Goal: Download file/media

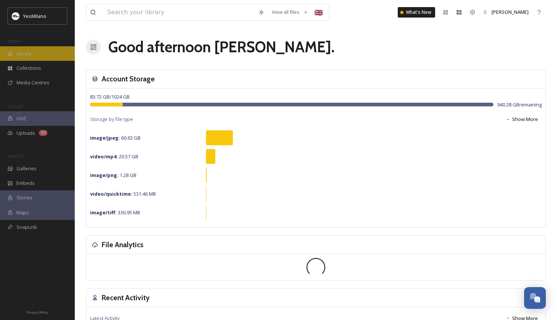
click at [45, 52] on div "Library" at bounding box center [37, 53] width 75 height 15
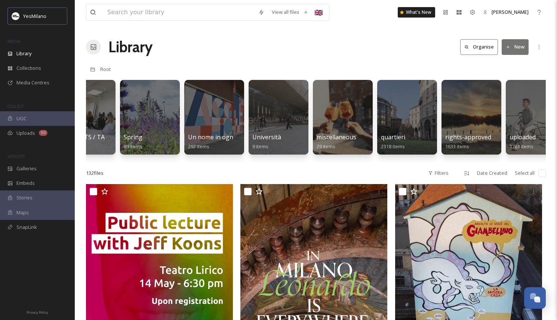
scroll to position [0, 1791]
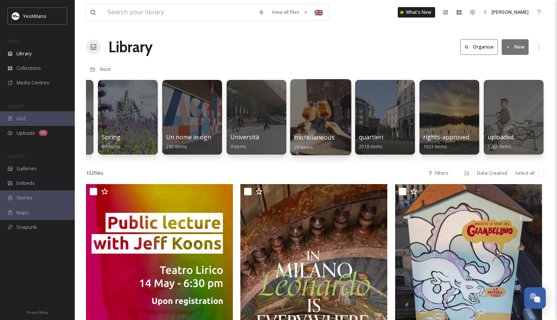
click at [307, 116] on div at bounding box center [320, 117] width 61 height 76
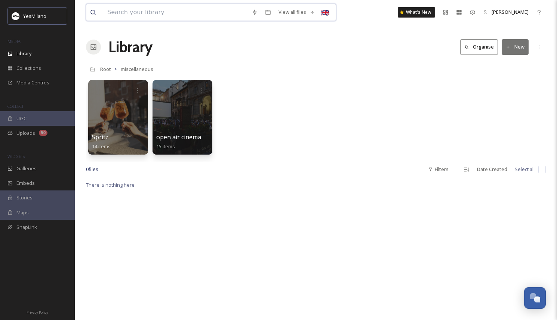
click at [145, 12] on input at bounding box center [176, 12] width 144 height 16
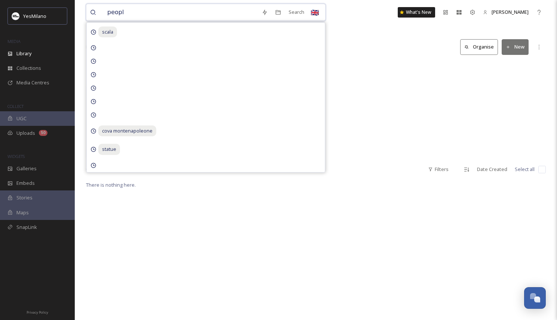
type input "people"
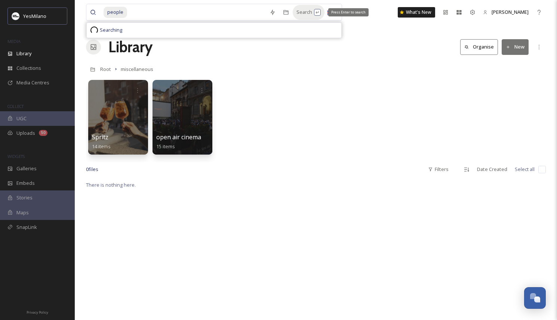
click at [299, 8] on div "Search Press Enter to search" at bounding box center [309, 12] width 32 height 15
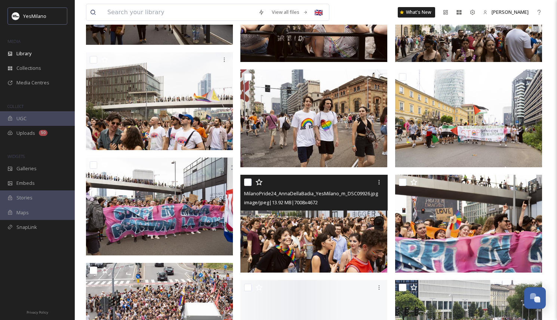
scroll to position [1454, 0]
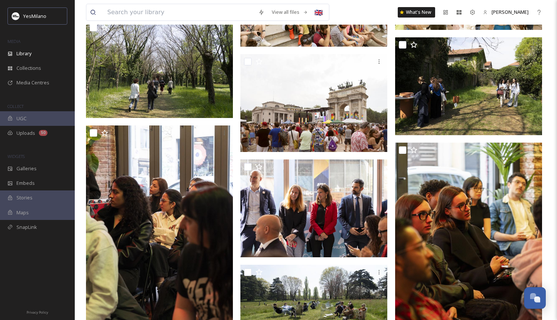
scroll to position [3059, 0]
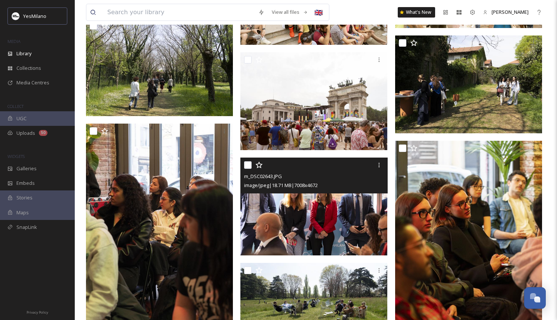
click at [305, 210] on img at bounding box center [313, 207] width 147 height 98
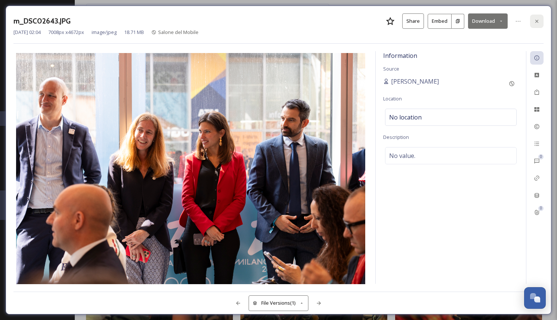
click at [532, 22] on div at bounding box center [536, 21] width 13 height 13
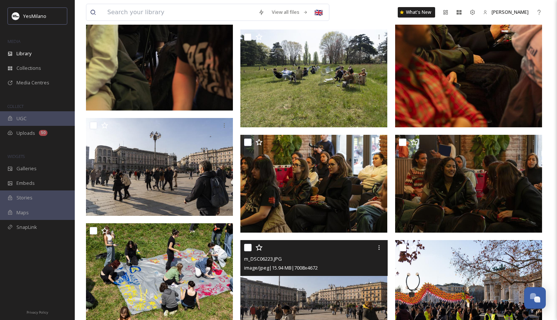
scroll to position [3288, 0]
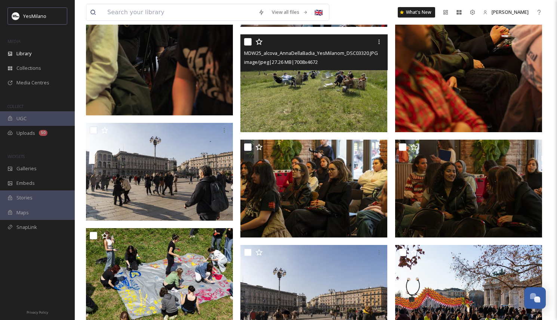
click at [342, 105] on img at bounding box center [313, 83] width 147 height 98
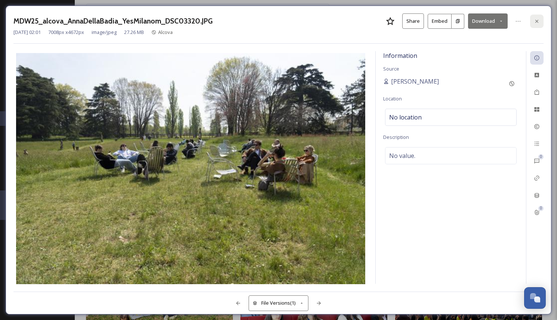
click at [535, 17] on div at bounding box center [536, 21] width 13 height 13
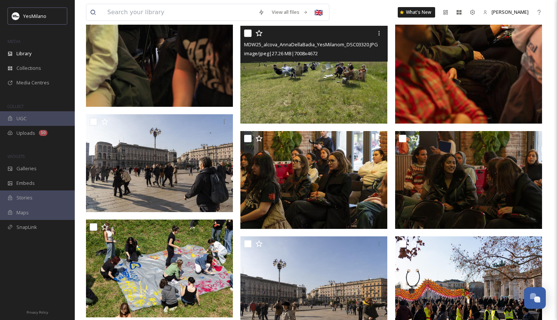
scroll to position [3298, 0]
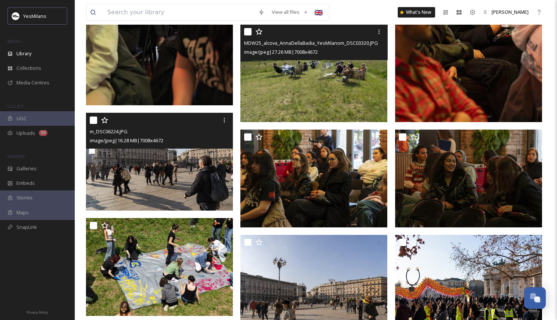
click at [190, 199] on img at bounding box center [159, 162] width 147 height 98
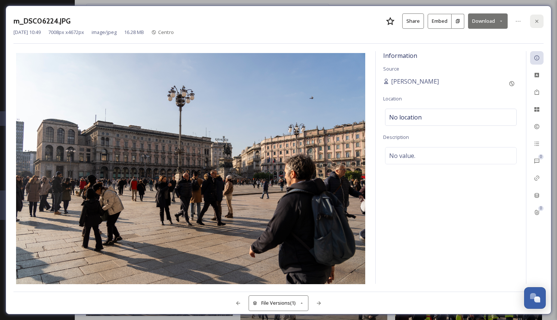
click at [536, 20] on icon at bounding box center [537, 21] width 6 height 6
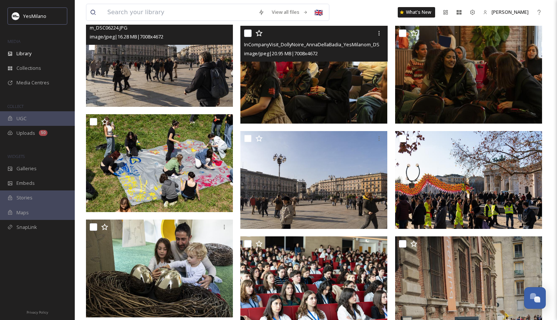
scroll to position [3407, 0]
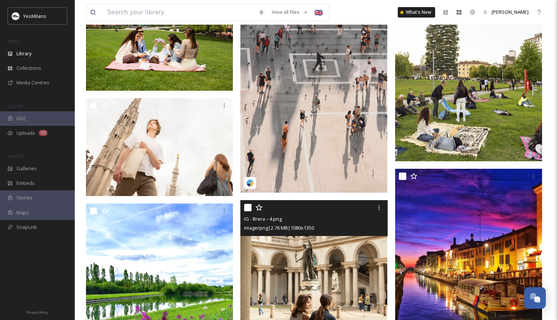
scroll to position [4349, 0]
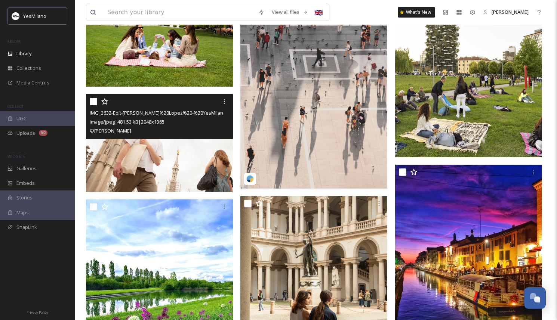
click at [194, 165] on img at bounding box center [159, 143] width 147 height 98
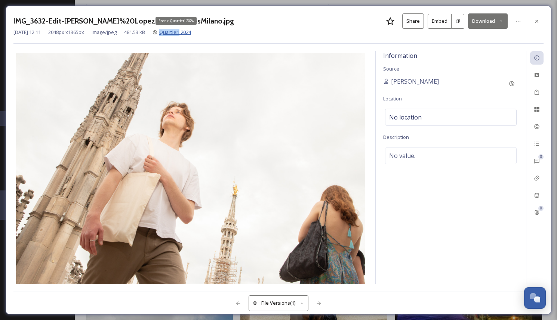
click at [181, 32] on span "Quartieri 2024" at bounding box center [175, 32] width 32 height 7
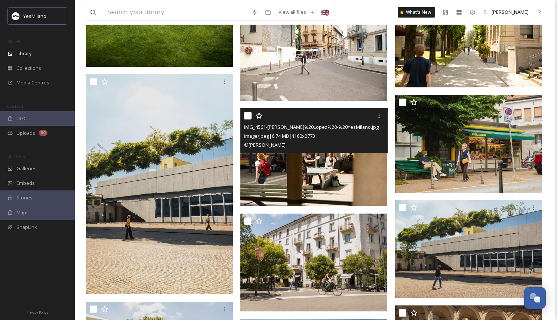
scroll to position [974, 0]
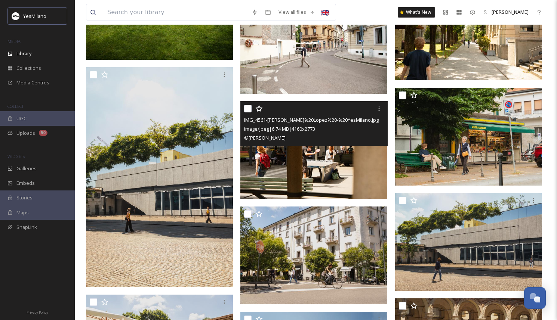
click at [370, 170] on img at bounding box center [313, 150] width 147 height 98
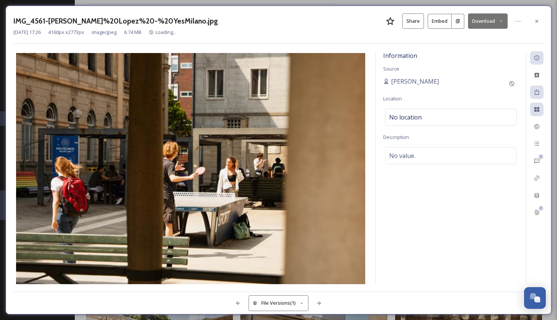
click at [528, 15] on div "IMG_4561-[PERSON_NAME]%20Lopez%20-%20YesMilano.jpg Share Embed Download" at bounding box center [278, 20] width 530 height 15
click at [534, 20] on icon at bounding box center [537, 21] width 6 height 6
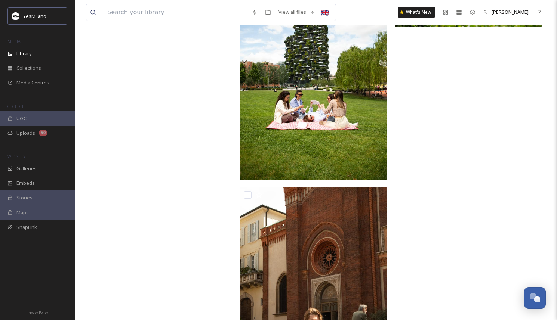
scroll to position [2216, 0]
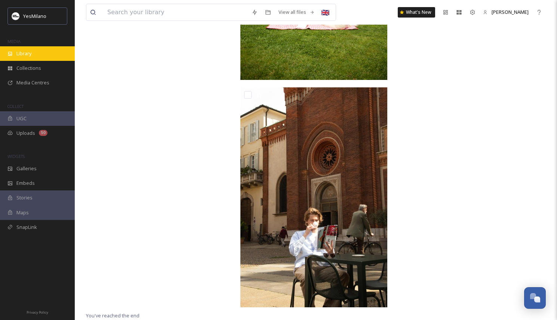
click at [36, 55] on div "Library" at bounding box center [37, 53] width 75 height 15
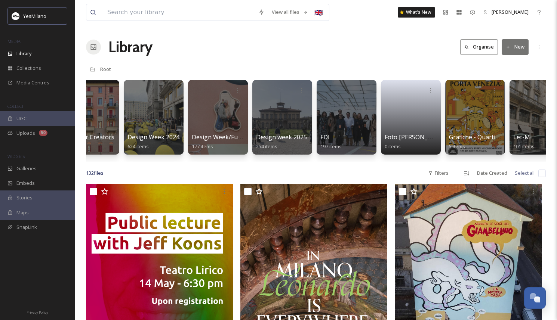
scroll to position [0, 369]
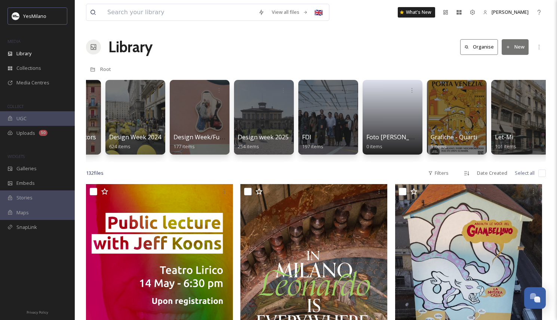
click at [325, 128] on div at bounding box center [328, 117] width 60 height 75
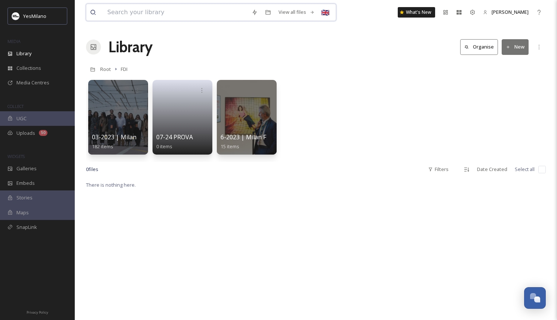
click at [145, 14] on input at bounding box center [176, 12] width 144 height 16
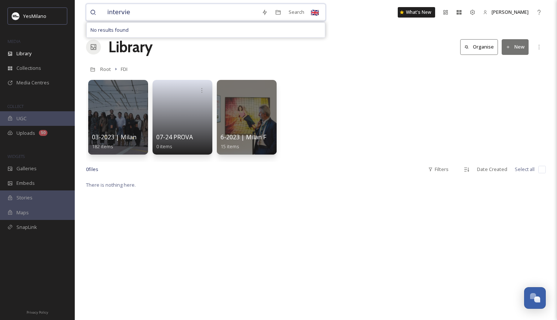
type input "interview"
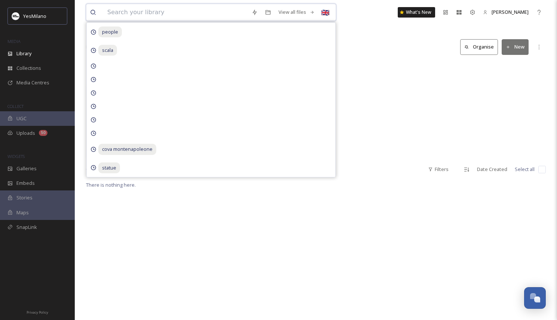
type input "p"
type input "talking"
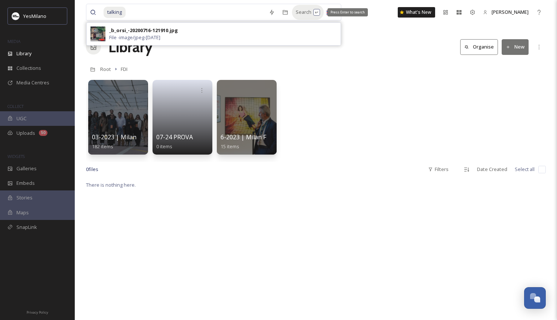
click at [302, 13] on div "Search Press Enter to search" at bounding box center [308, 12] width 32 height 15
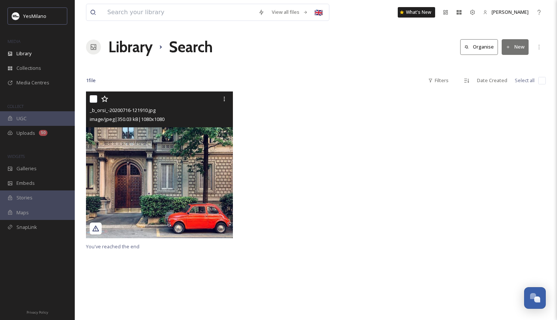
click at [205, 152] on img at bounding box center [159, 165] width 147 height 147
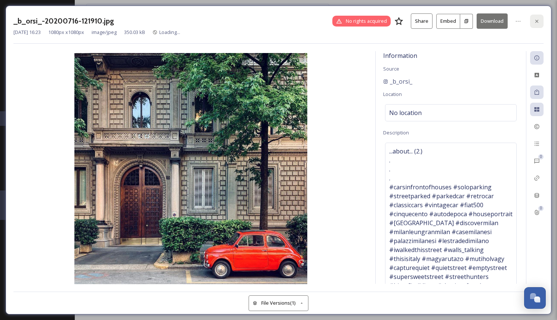
click at [541, 22] on div at bounding box center [536, 21] width 13 height 13
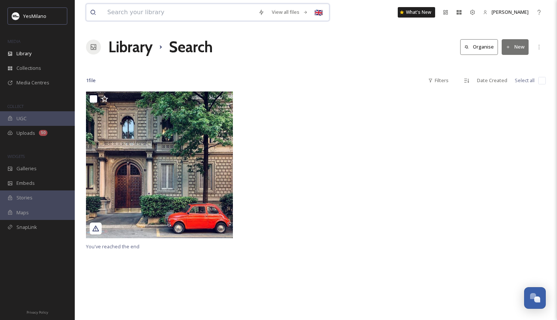
click at [160, 16] on input at bounding box center [179, 12] width 151 height 16
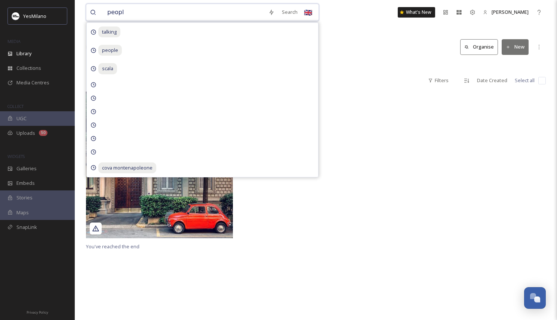
type input "people"
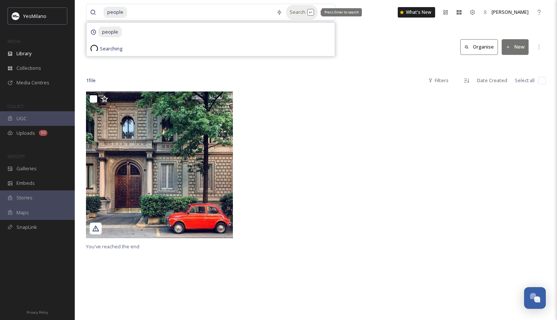
click at [298, 18] on div "Search Press Enter to search" at bounding box center [302, 12] width 32 height 15
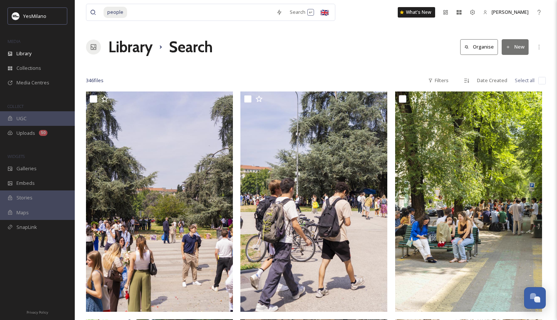
click at [354, 49] on div "Library Search Organise New" at bounding box center [316, 47] width 460 height 22
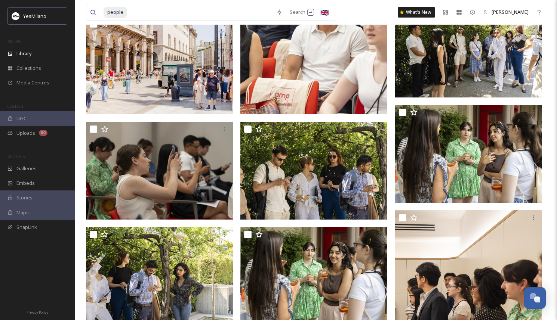
scroll to position [434, 0]
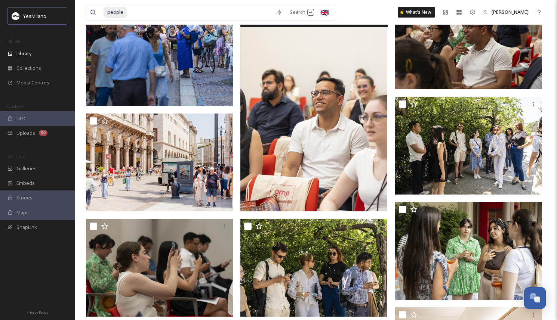
click at [308, 172] on img at bounding box center [313, 101] width 147 height 221
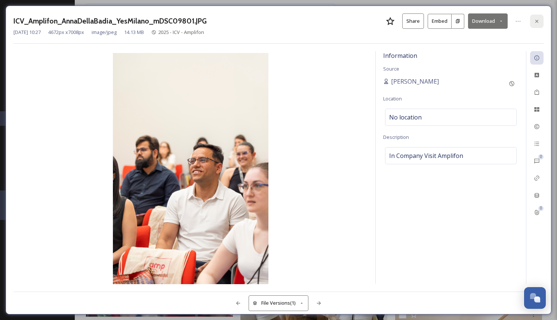
click at [538, 20] on icon at bounding box center [537, 21] width 6 height 6
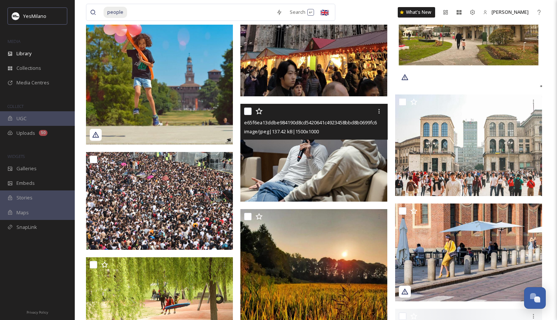
scroll to position [12768, 0]
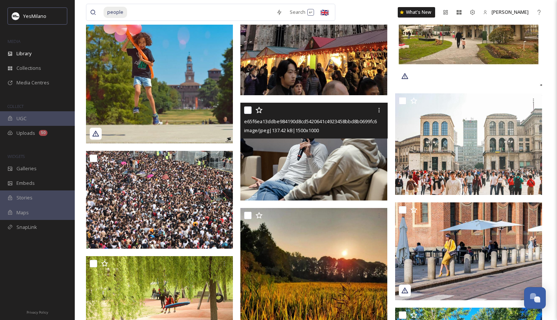
click at [318, 169] on img at bounding box center [313, 152] width 147 height 98
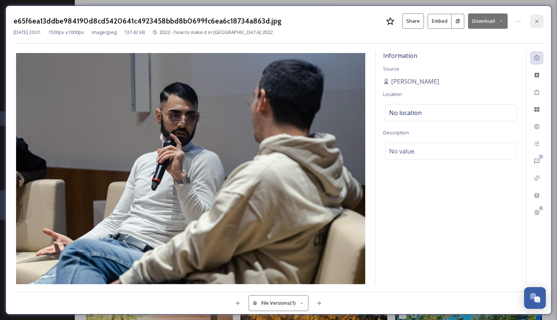
click at [538, 18] on icon at bounding box center [537, 21] width 6 height 6
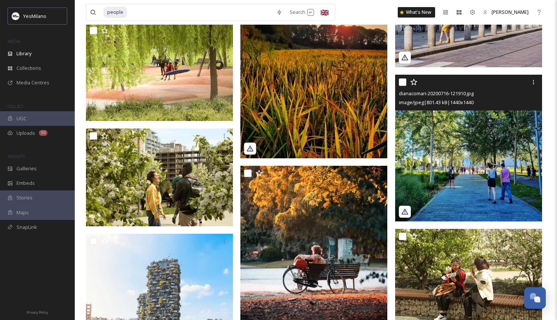
scroll to position [13001, 0]
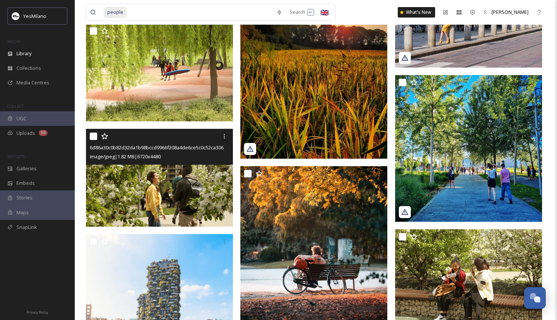
click at [152, 182] on img at bounding box center [159, 178] width 147 height 98
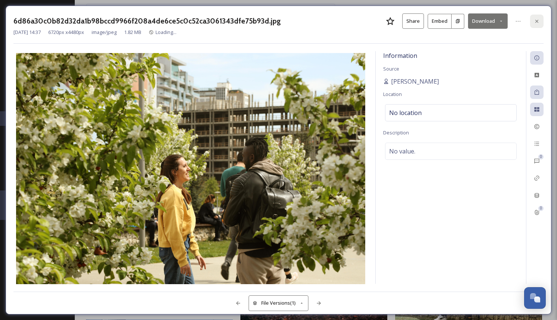
click at [532, 23] on div at bounding box center [536, 21] width 13 height 13
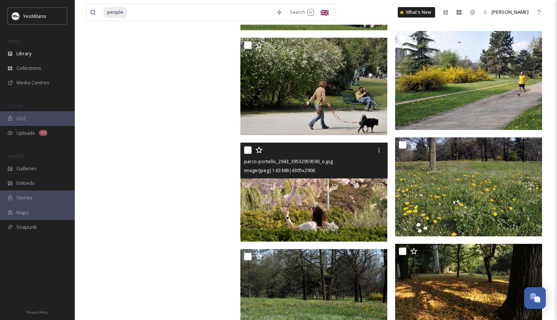
scroll to position [17222, 0]
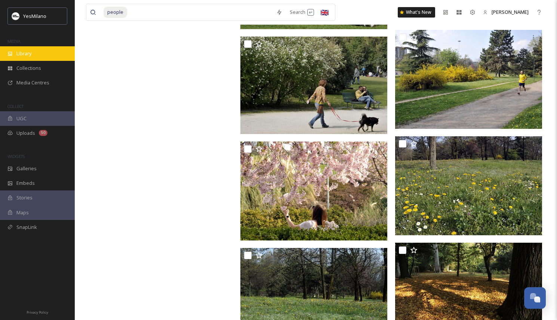
click at [20, 53] on span "Library" at bounding box center [23, 53] width 15 height 7
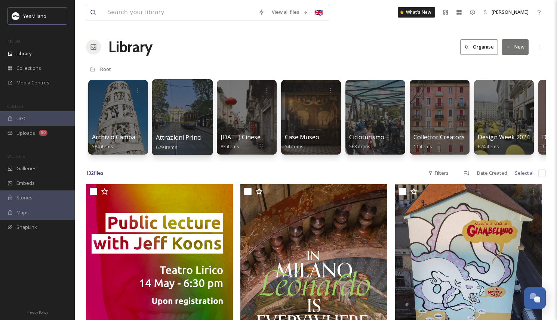
click at [189, 120] on div at bounding box center [182, 117] width 61 height 76
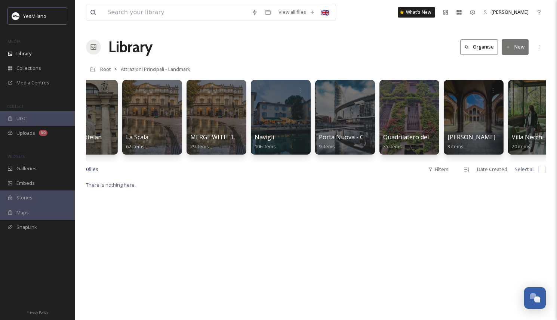
scroll to position [0, 1019]
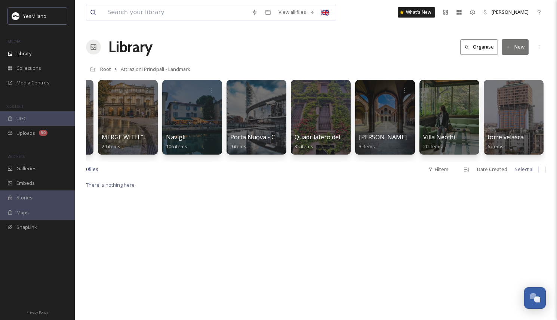
click at [133, 6] on input at bounding box center [176, 12] width 144 height 16
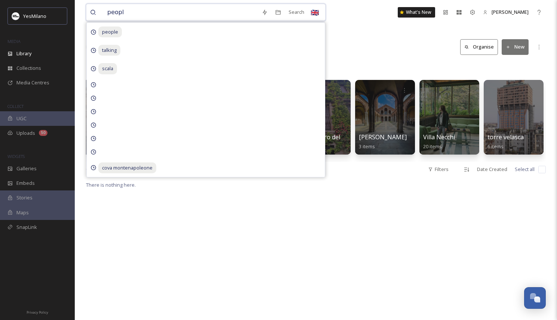
type input "people"
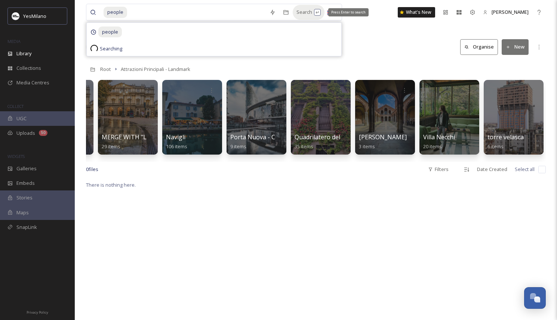
click at [295, 13] on div "Search Press Enter to search" at bounding box center [309, 12] width 32 height 15
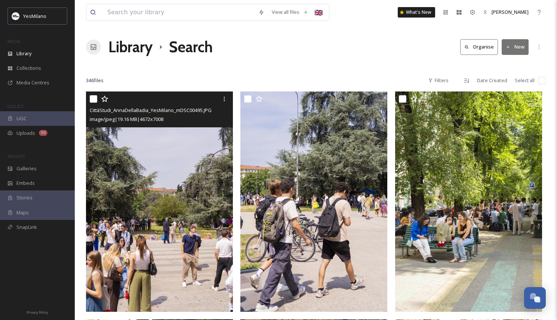
click at [191, 175] on img at bounding box center [159, 202] width 147 height 221
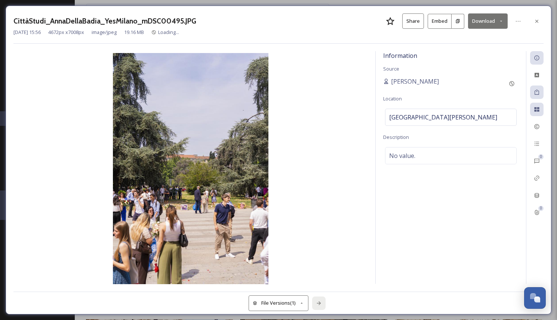
click at [325, 304] on div at bounding box center [318, 303] width 13 height 13
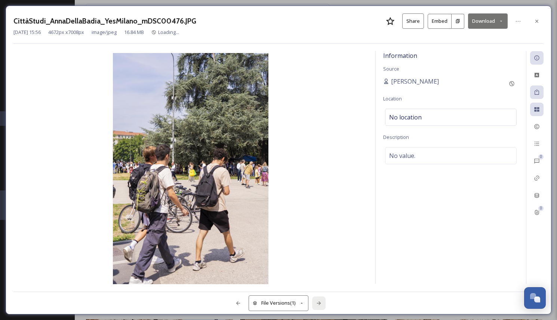
click at [325, 304] on div at bounding box center [318, 303] width 13 height 13
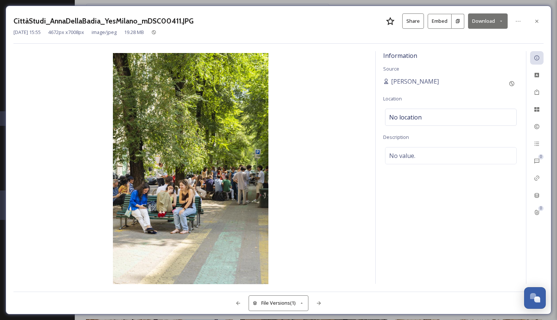
click at [480, 19] on button "Download" at bounding box center [488, 20] width 40 height 15
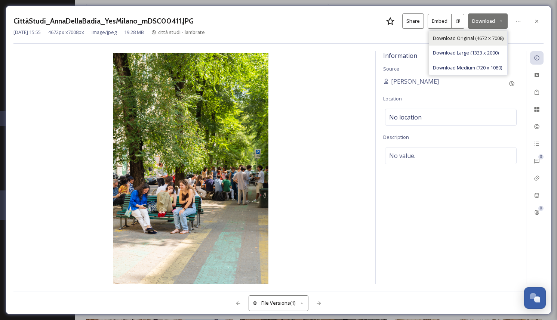
click at [478, 35] on span "Download Original (4672 x 7008)" at bounding box center [468, 38] width 71 height 7
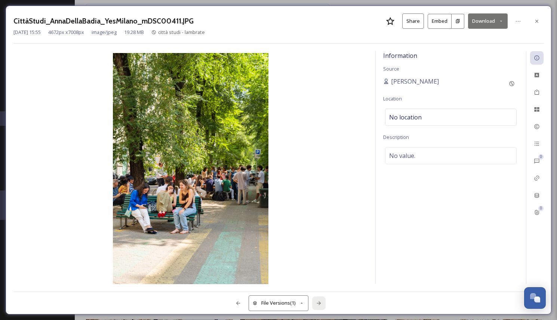
click at [315, 305] on div at bounding box center [318, 303] width 13 height 13
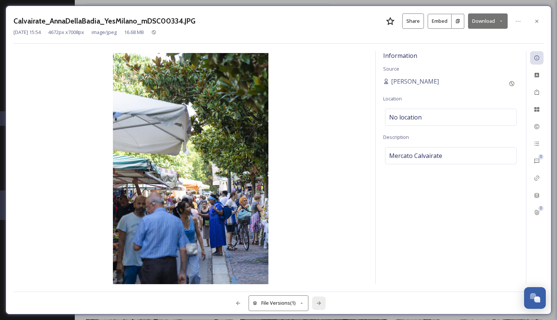
click at [315, 305] on div at bounding box center [318, 303] width 13 height 13
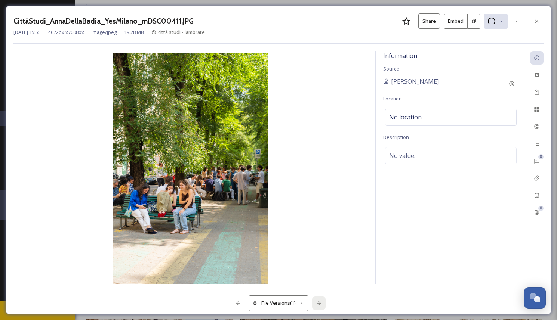
click at [315, 305] on div at bounding box center [318, 303] width 13 height 13
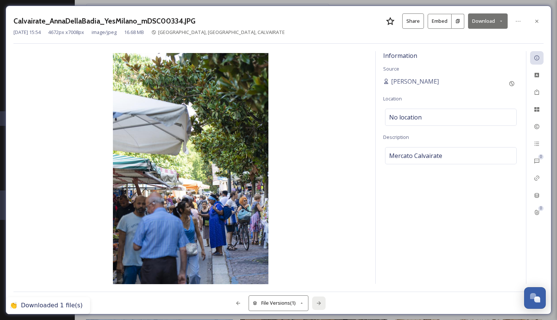
click at [315, 305] on div at bounding box center [318, 303] width 13 height 13
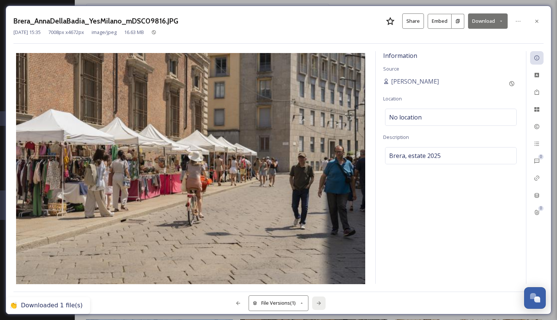
click at [315, 305] on div at bounding box center [318, 303] width 13 height 13
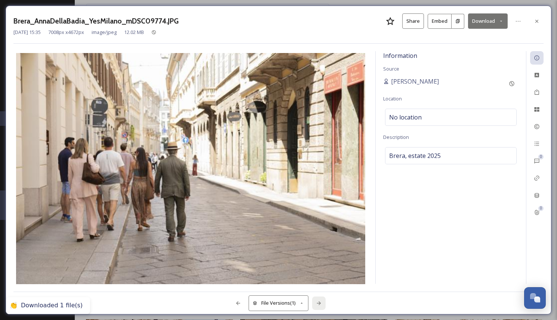
click at [315, 305] on div at bounding box center [318, 303] width 13 height 13
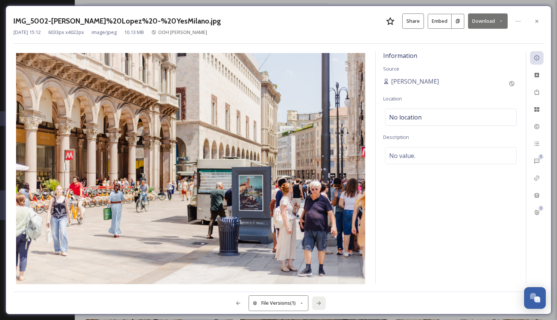
click at [315, 304] on div at bounding box center [318, 303] width 13 height 13
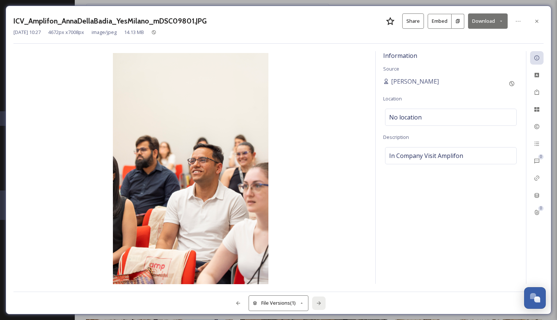
click at [315, 304] on div at bounding box center [318, 303] width 13 height 13
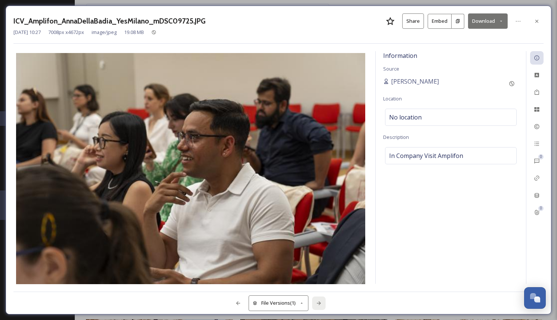
click at [315, 304] on div at bounding box center [318, 303] width 13 height 13
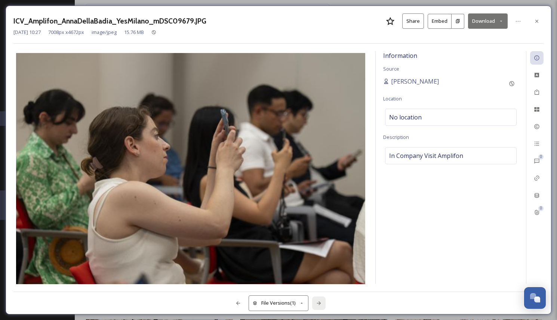
click at [315, 304] on div at bounding box center [318, 303] width 13 height 13
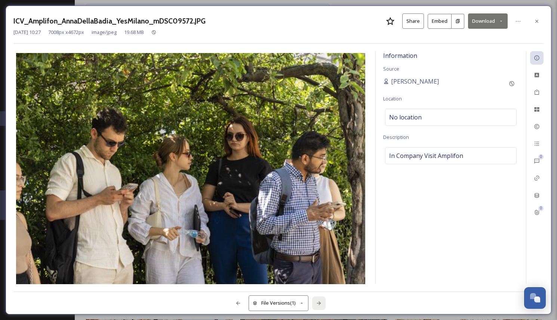
click at [315, 304] on div at bounding box center [318, 303] width 13 height 13
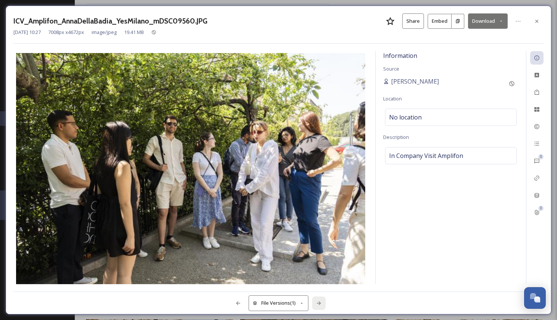
click at [315, 304] on div at bounding box center [318, 303] width 13 height 13
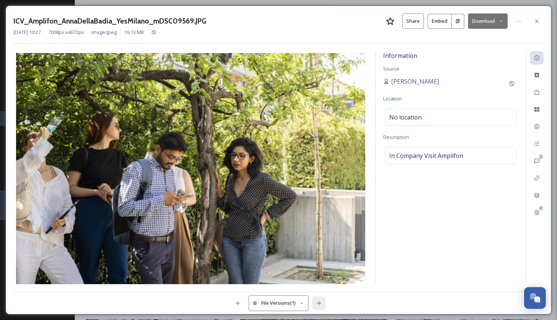
click at [315, 304] on div at bounding box center [318, 303] width 13 height 13
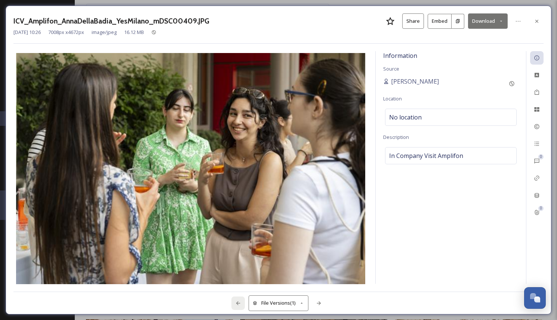
click at [236, 302] on icon at bounding box center [238, 304] width 6 height 6
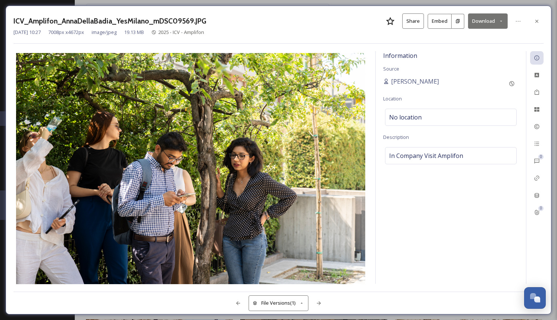
click at [477, 26] on button "Download" at bounding box center [488, 20] width 40 height 15
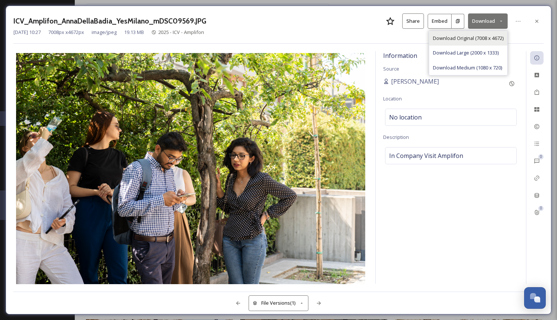
click at [478, 37] on span "Download Original (7008 x 4672)" at bounding box center [468, 38] width 71 height 7
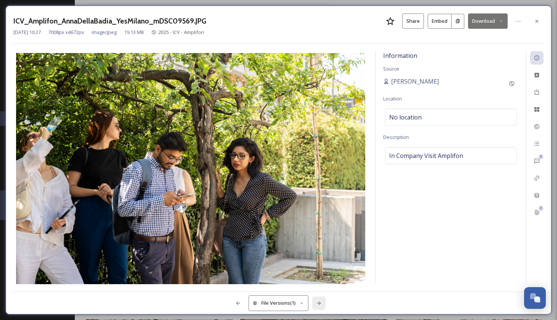
click at [320, 303] on icon at bounding box center [319, 304] width 4 height 4
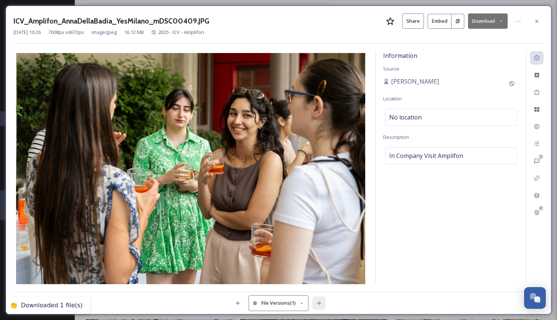
click at [320, 303] on icon at bounding box center [319, 304] width 4 height 4
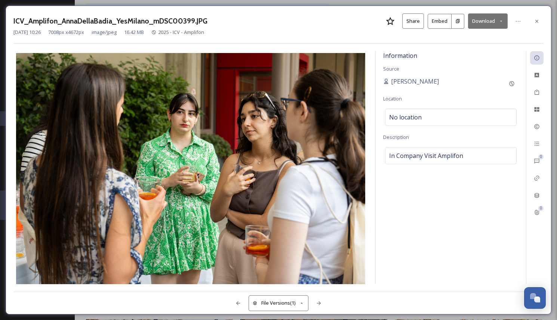
click at [485, 19] on button "Download" at bounding box center [488, 20] width 40 height 15
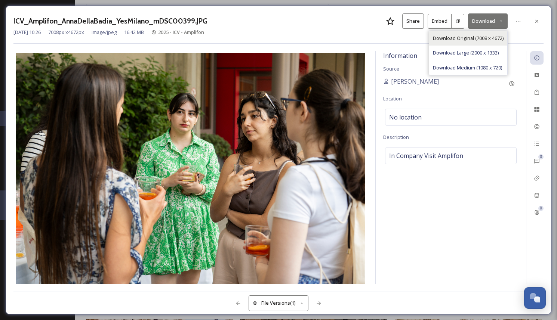
click at [478, 36] on span "Download Original (7008 x 4672)" at bounding box center [468, 38] width 71 height 7
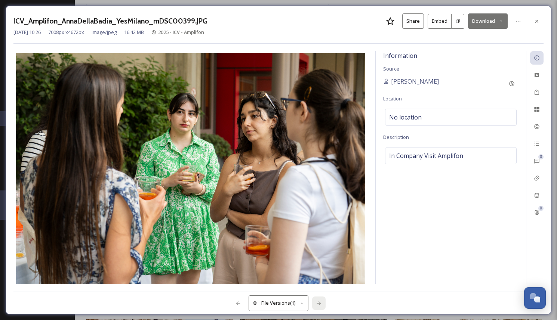
click at [316, 300] on div at bounding box center [318, 303] width 13 height 13
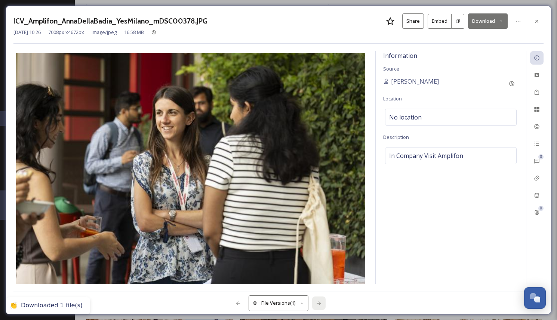
click at [316, 300] on div at bounding box center [318, 303] width 13 height 13
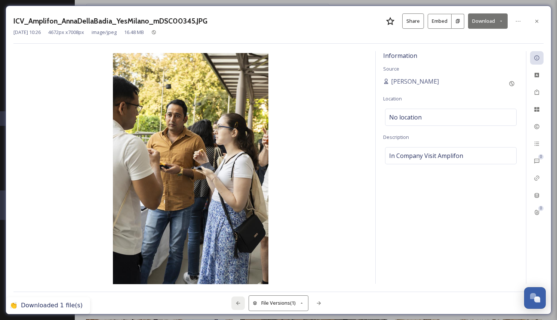
click at [239, 302] on icon at bounding box center [238, 304] width 6 height 6
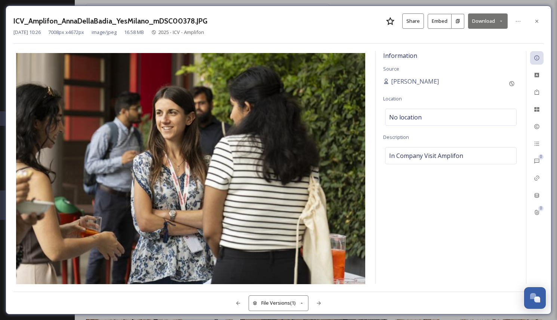
click at [488, 22] on button "Download" at bounding box center [488, 20] width 40 height 15
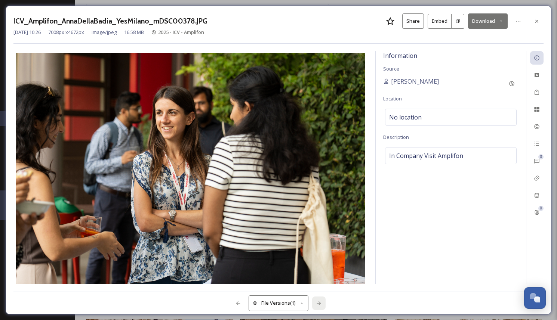
click at [318, 301] on icon at bounding box center [319, 304] width 6 height 6
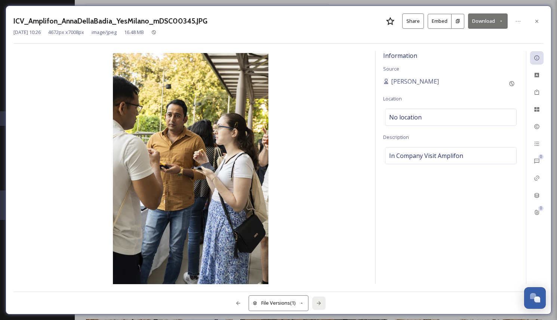
click at [318, 301] on icon at bounding box center [319, 304] width 6 height 6
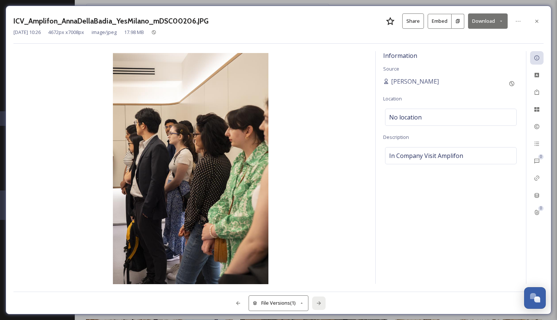
click at [318, 301] on icon at bounding box center [319, 304] width 6 height 6
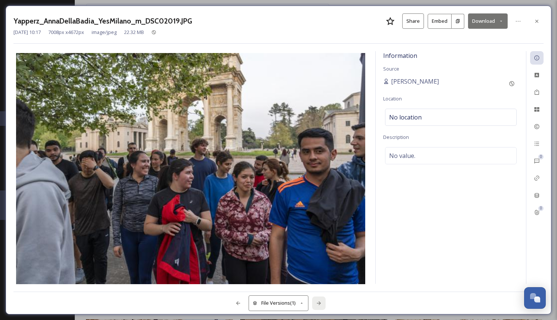
click at [318, 301] on icon at bounding box center [319, 304] width 6 height 6
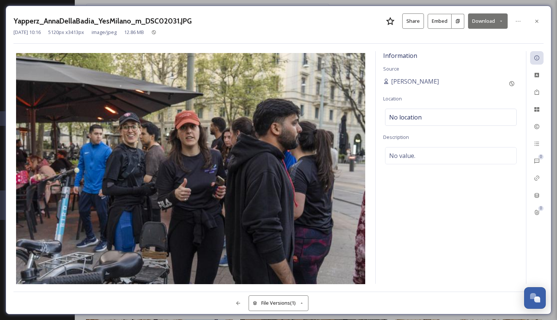
click at [318, 301] on div "File Versions (1)" at bounding box center [278, 299] width 530 height 15
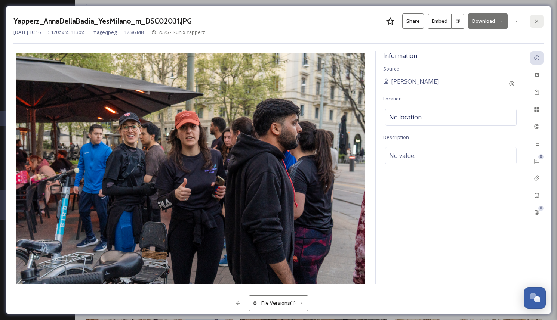
click at [539, 22] on icon at bounding box center [537, 21] width 6 height 6
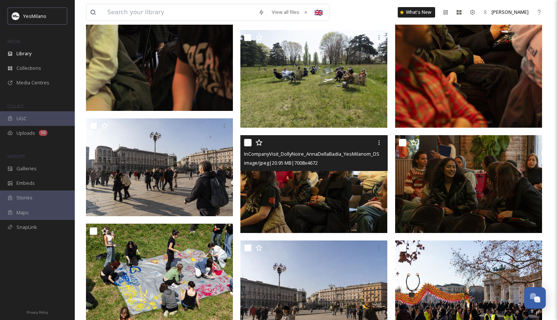
scroll to position [3293, 0]
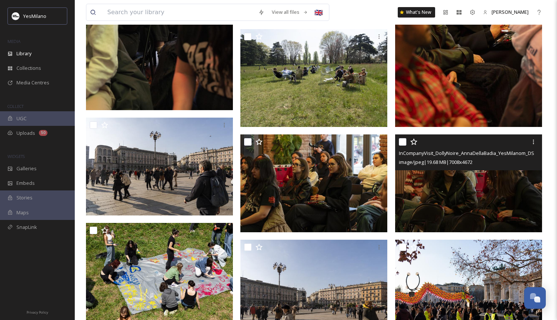
click at [449, 205] on img at bounding box center [468, 184] width 147 height 98
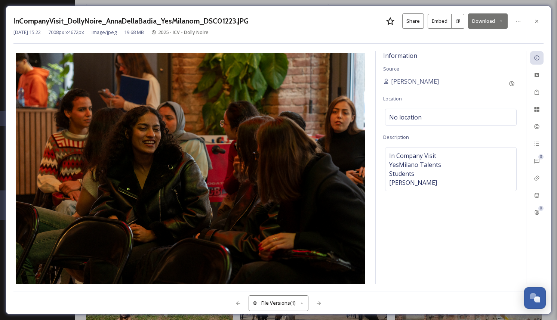
click at [495, 21] on button "Download" at bounding box center [488, 20] width 40 height 15
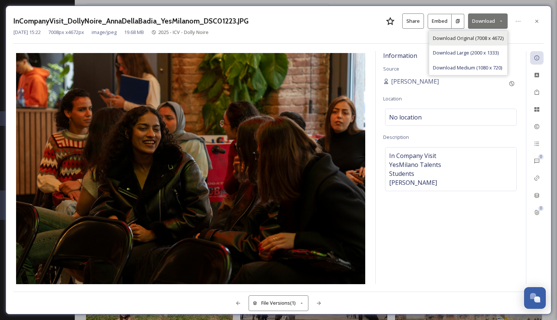
click at [492, 35] on span "Download Original (7008 x 4672)" at bounding box center [468, 38] width 71 height 7
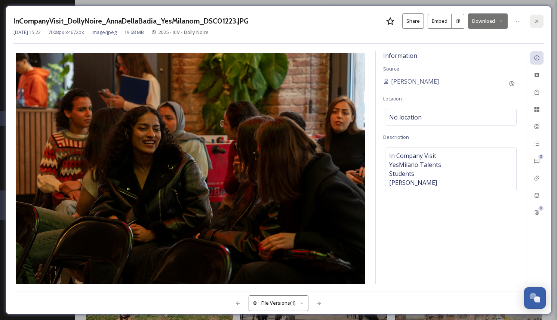
click at [531, 21] on div at bounding box center [536, 21] width 13 height 13
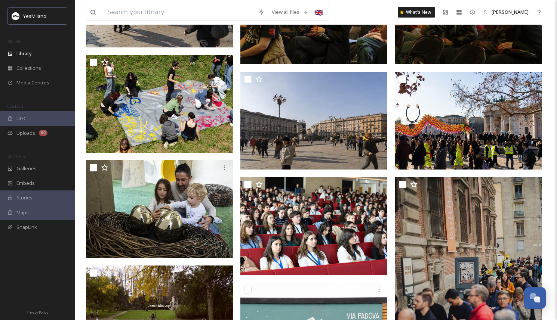
scroll to position [3604, 0]
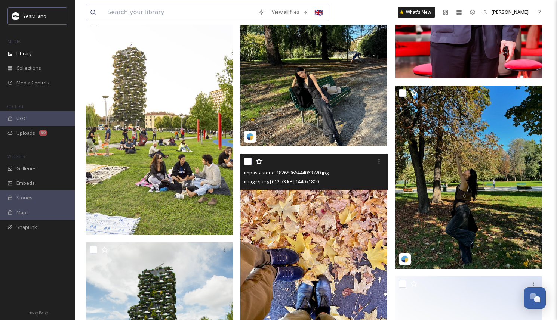
scroll to position [4022, 0]
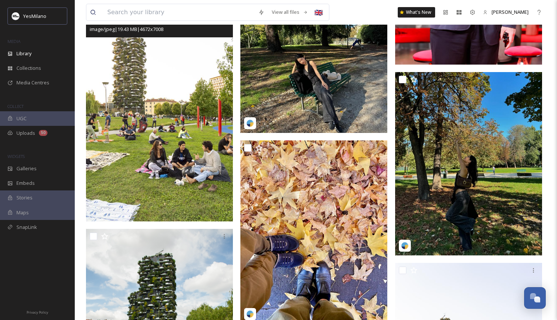
click at [187, 151] on img at bounding box center [159, 111] width 147 height 221
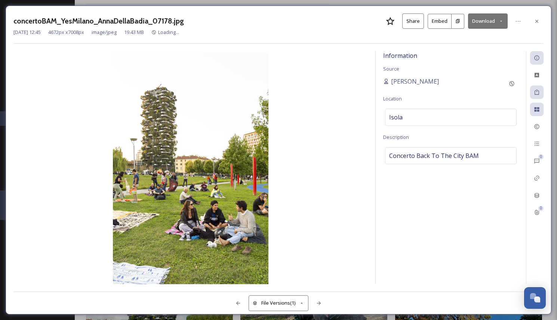
click at [479, 19] on button "Download" at bounding box center [488, 20] width 40 height 15
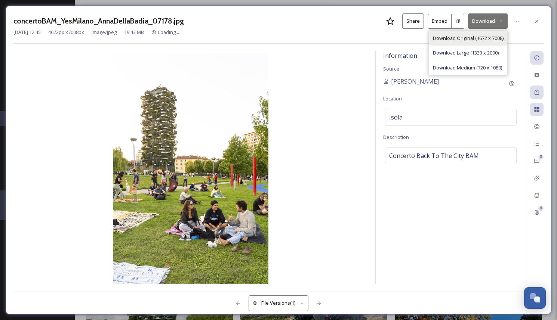
click at [477, 35] on span "Download Original (4672 x 7008)" at bounding box center [468, 38] width 71 height 7
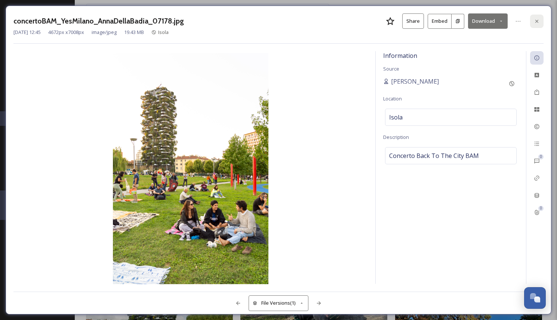
click at [536, 20] on icon at bounding box center [536, 20] width 3 height 3
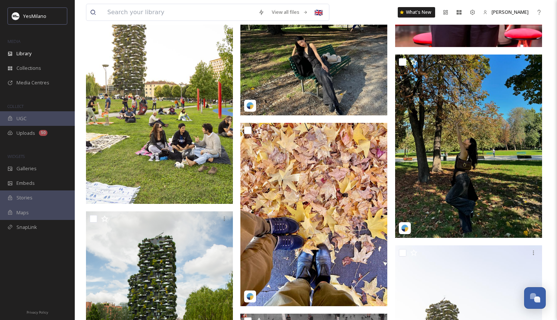
scroll to position [4067, 0]
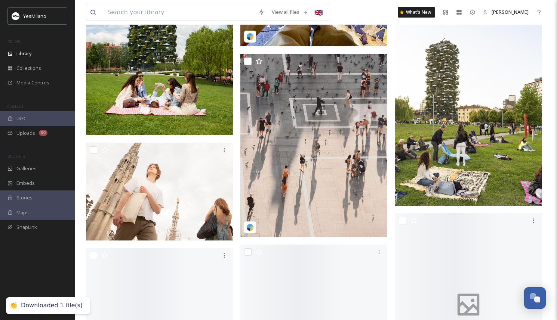
scroll to position [4329, 0]
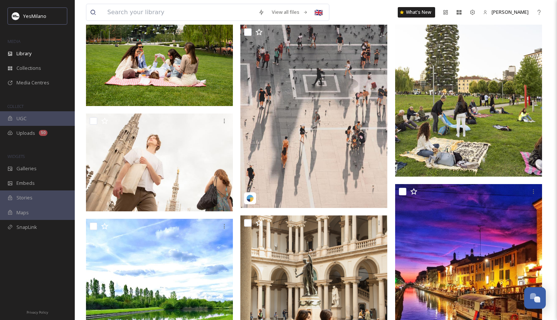
click at [193, 96] on img at bounding box center [159, 14] width 147 height 184
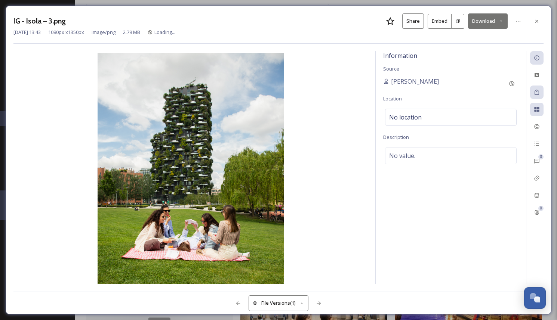
scroll to position [4138, 0]
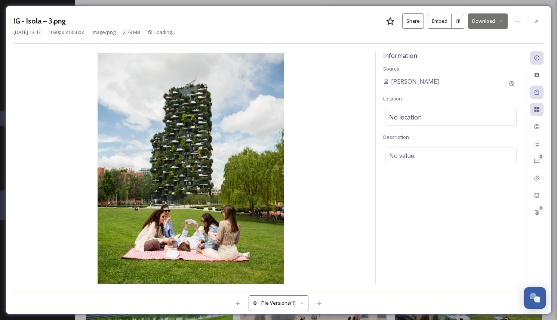
click at [484, 24] on button "Download" at bounding box center [488, 20] width 40 height 15
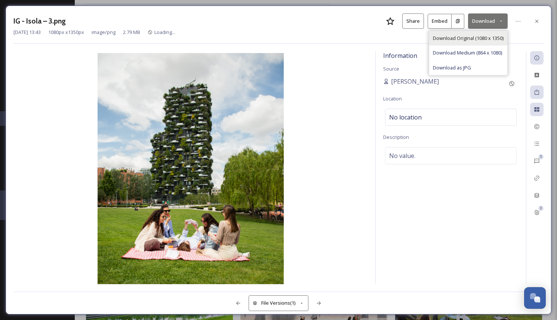
click at [485, 32] on div "Download Original (1080 x 1350)" at bounding box center [468, 38] width 78 height 15
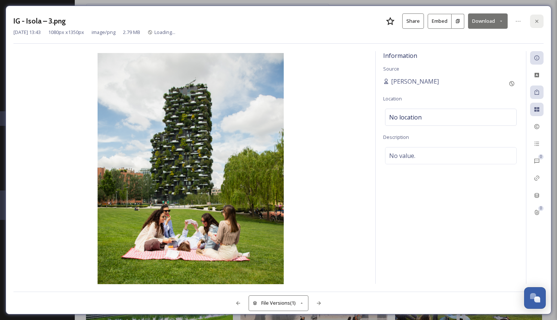
click at [539, 19] on icon at bounding box center [537, 21] width 6 height 6
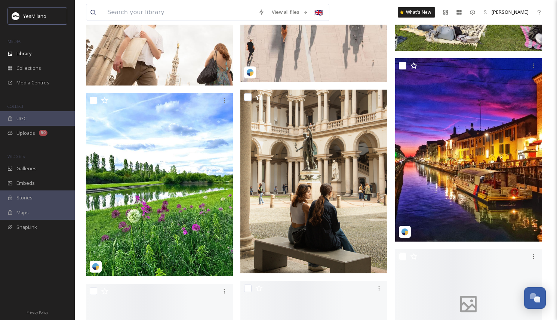
scroll to position [4586, 0]
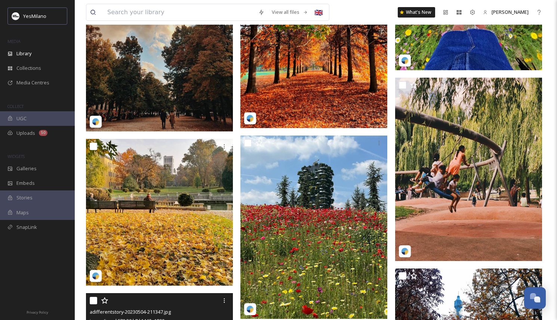
scroll to position [7323, 0]
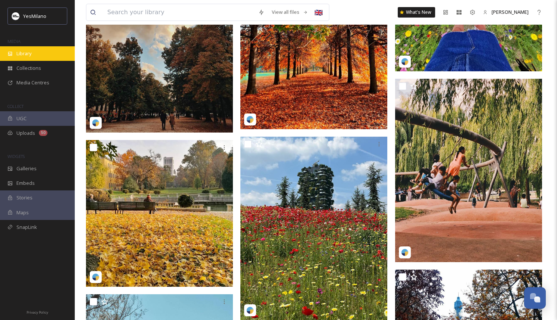
click at [30, 50] on span "Library" at bounding box center [23, 53] width 15 height 7
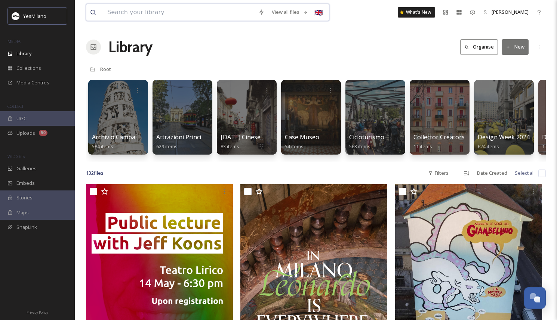
click at [175, 16] on input at bounding box center [179, 12] width 151 height 16
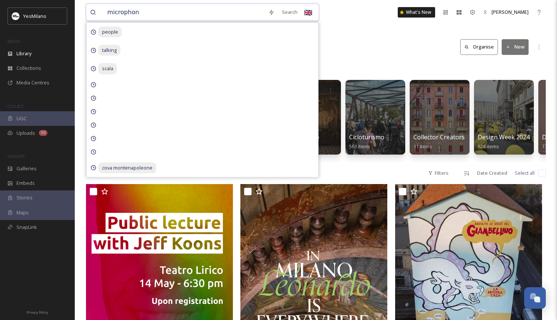
type input "microphone"
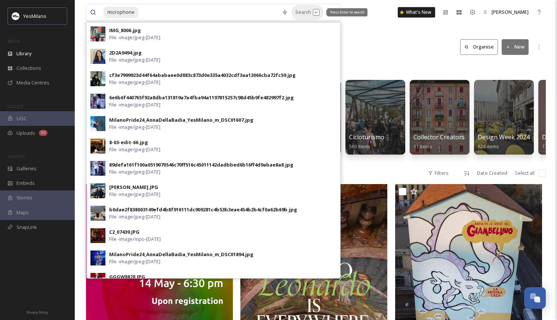
click at [304, 15] on div "Search Press Enter to search" at bounding box center [308, 12] width 32 height 15
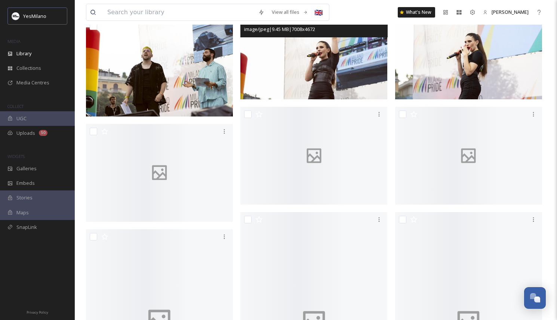
scroll to position [1932, 0]
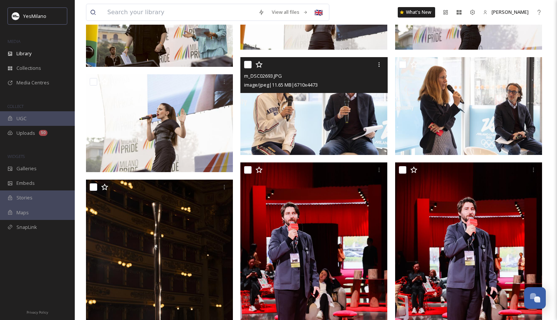
click at [292, 109] on img at bounding box center [313, 106] width 147 height 98
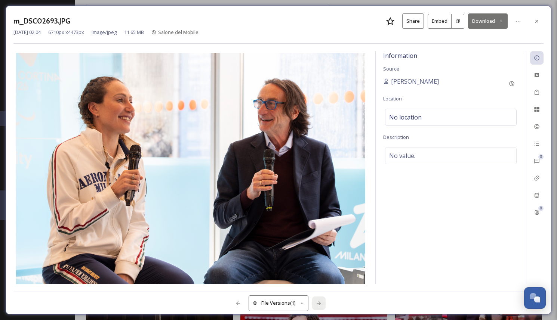
click at [320, 304] on icon at bounding box center [319, 304] width 4 height 4
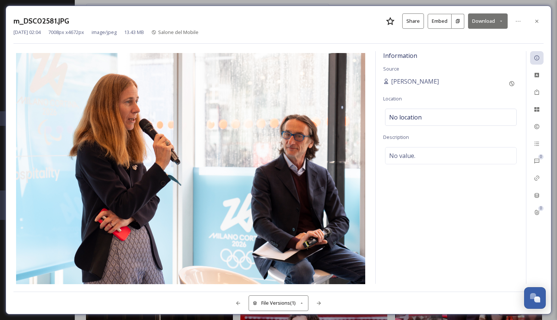
click at [478, 22] on button "Download" at bounding box center [488, 20] width 40 height 15
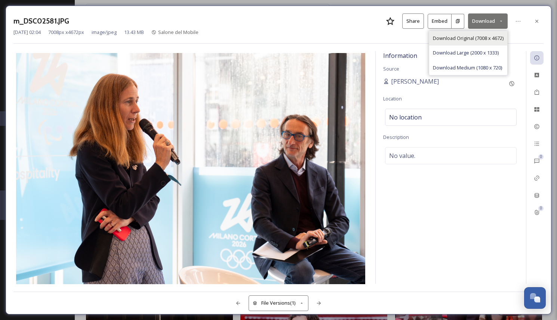
click at [473, 38] on span "Download Original (7008 x 4672)" at bounding box center [468, 38] width 71 height 7
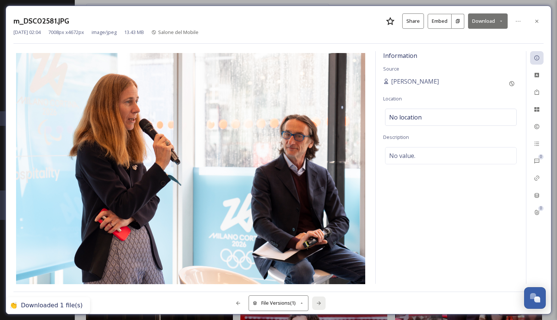
click at [318, 300] on div at bounding box center [318, 303] width 13 height 13
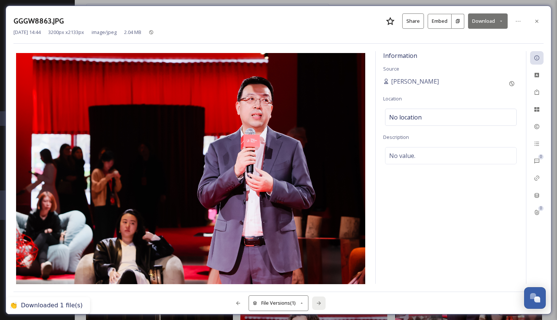
click at [318, 300] on div at bounding box center [318, 303] width 13 height 13
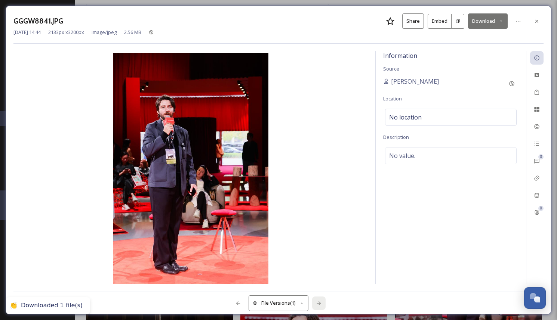
click at [318, 300] on div at bounding box center [318, 303] width 13 height 13
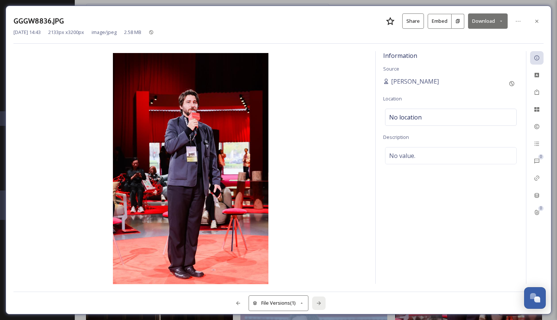
click at [318, 300] on div at bounding box center [318, 303] width 13 height 13
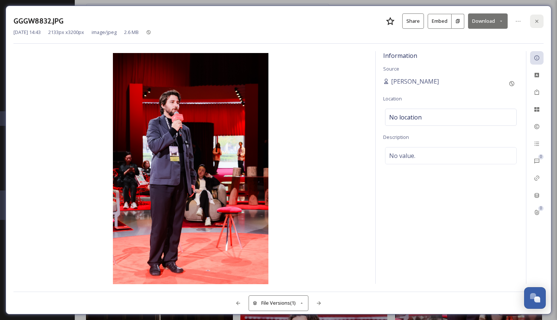
click at [535, 17] on div at bounding box center [536, 21] width 13 height 13
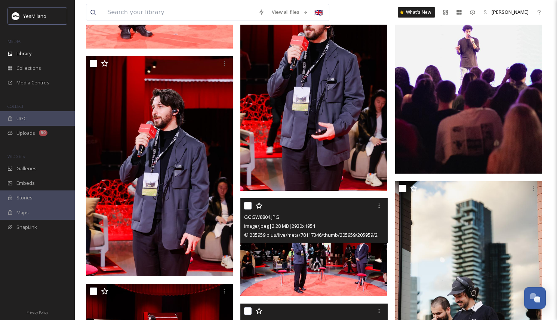
scroll to position [2549, 0]
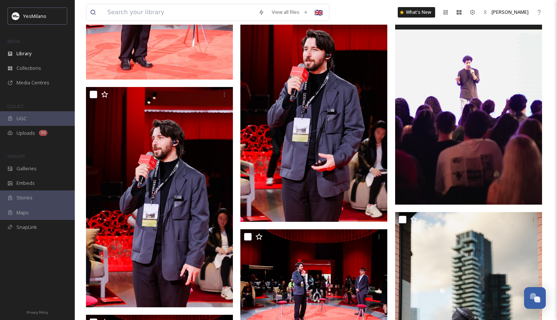
click at [442, 149] on img at bounding box center [468, 95] width 147 height 221
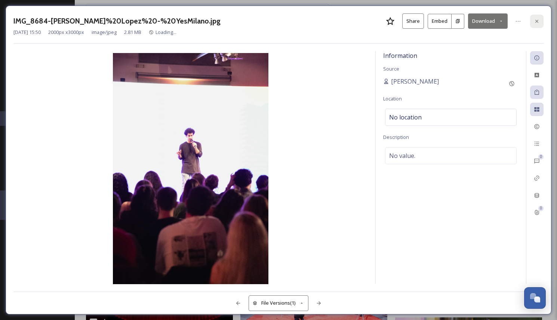
click at [532, 16] on div at bounding box center [536, 21] width 13 height 13
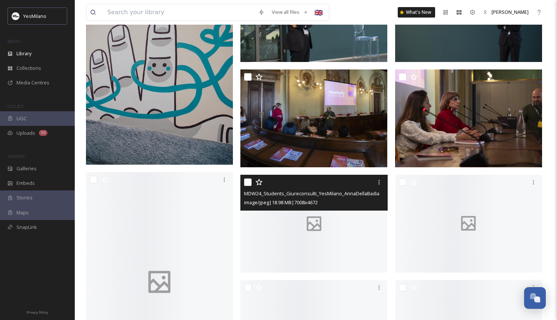
scroll to position [3032, 0]
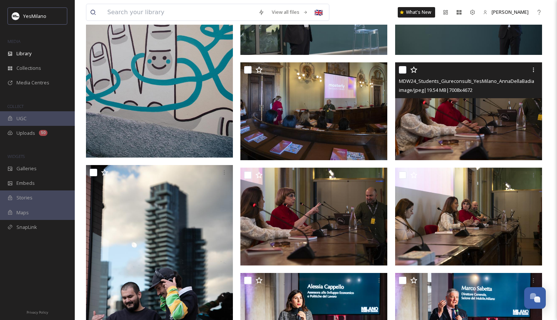
click at [457, 141] on img at bounding box center [468, 111] width 147 height 98
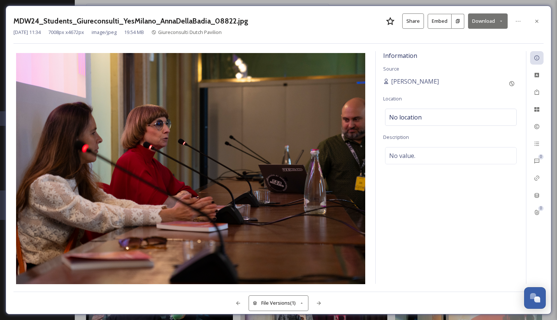
click at [496, 24] on button "Download" at bounding box center [488, 20] width 40 height 15
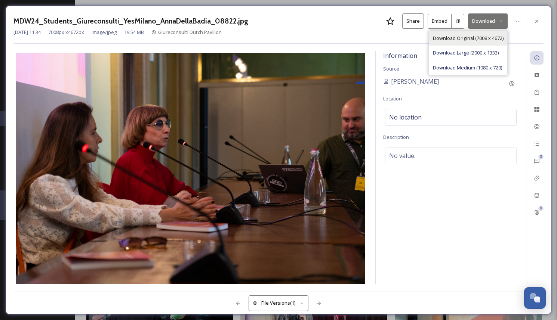
click at [492, 34] on div "Download Original (7008 x 4672)" at bounding box center [468, 38] width 78 height 15
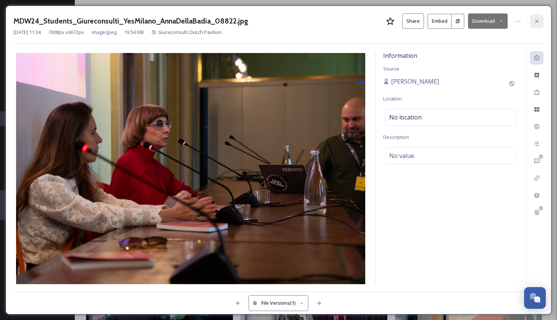
click at [534, 17] on div at bounding box center [536, 21] width 13 height 13
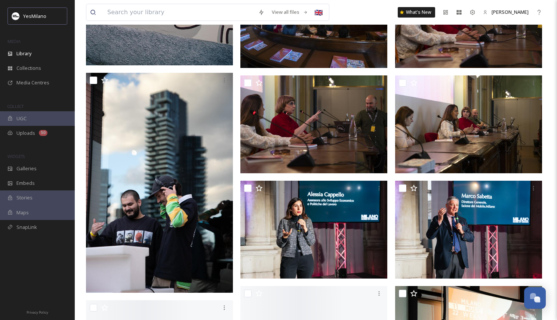
scroll to position [3203, 0]
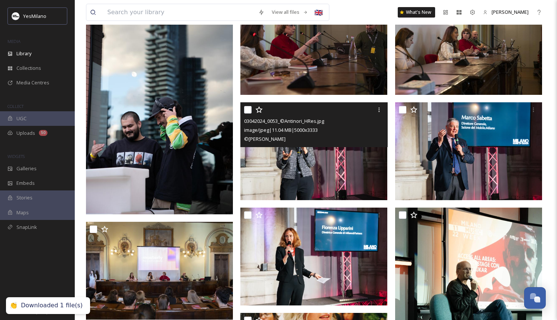
click at [264, 184] on img at bounding box center [313, 151] width 147 height 98
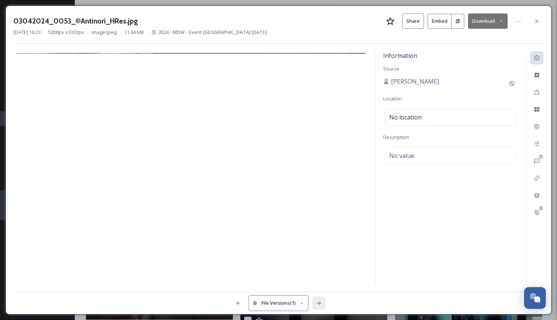
click at [316, 300] on div at bounding box center [318, 303] width 13 height 13
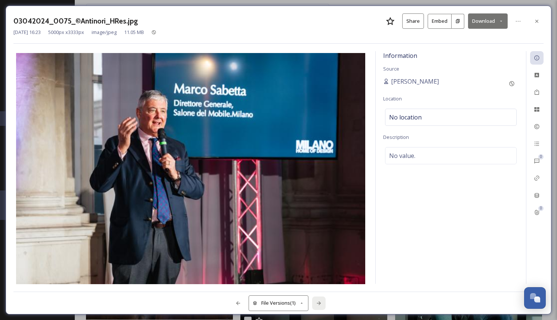
click at [316, 300] on div at bounding box center [318, 303] width 13 height 13
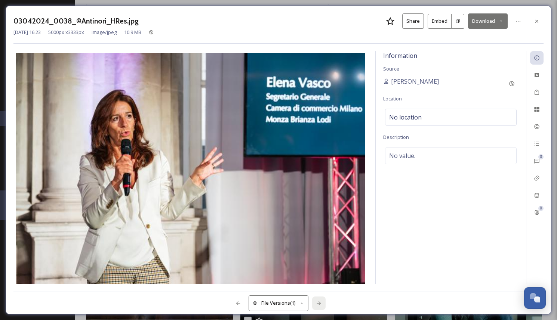
click at [316, 300] on div at bounding box center [318, 303] width 13 height 13
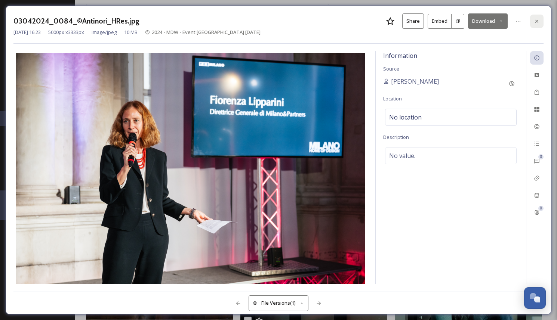
click at [534, 18] on div at bounding box center [536, 21] width 13 height 13
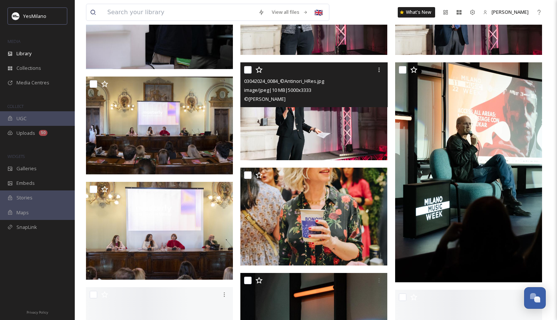
scroll to position [3434, 0]
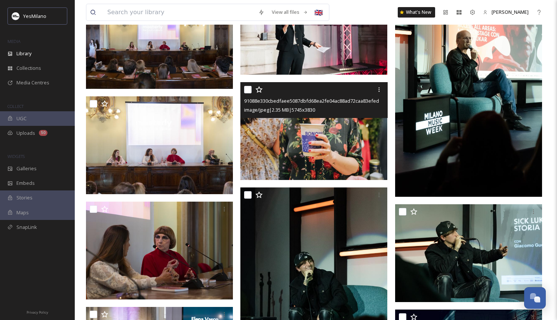
click at [358, 168] on img at bounding box center [313, 131] width 147 height 98
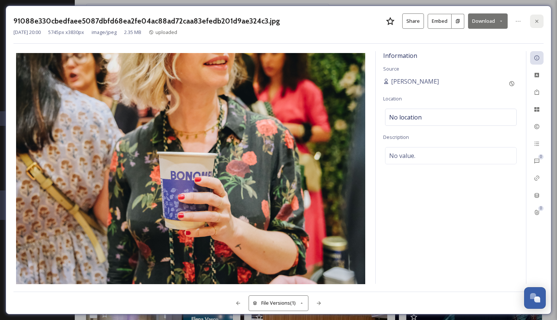
click at [535, 18] on div at bounding box center [536, 21] width 13 height 13
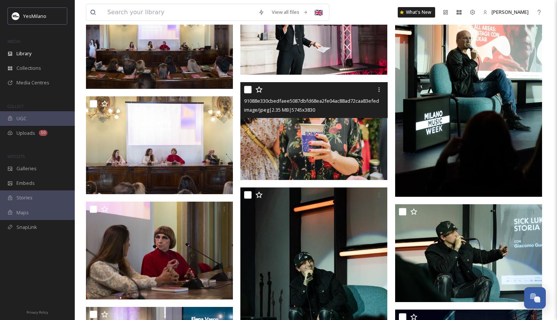
click at [454, 127] on img at bounding box center [468, 86] width 147 height 221
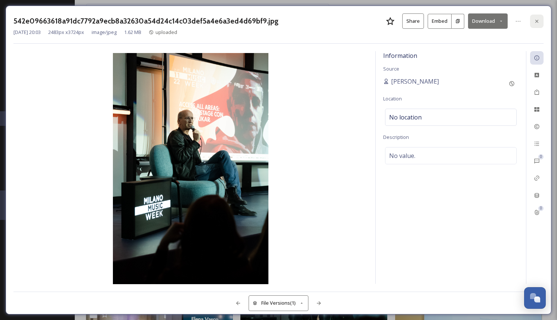
click at [536, 19] on icon at bounding box center [537, 21] width 6 height 6
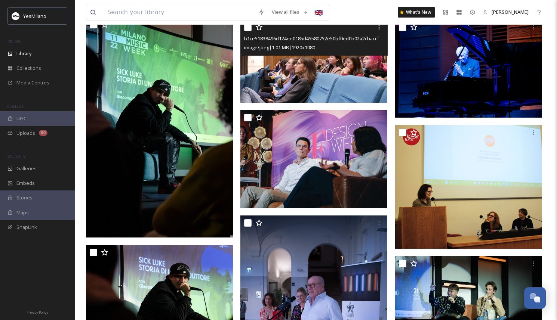
scroll to position [3840, 0]
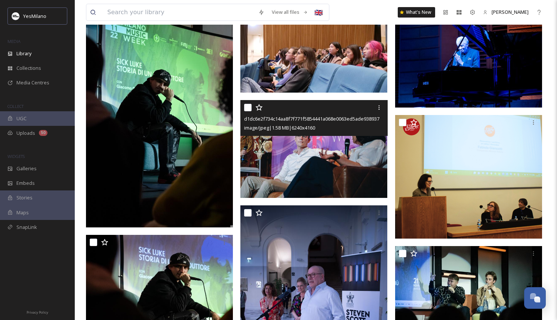
click at [344, 182] on img at bounding box center [313, 149] width 147 height 98
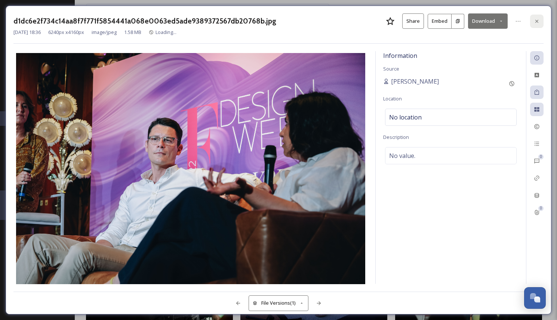
click at [538, 19] on icon at bounding box center [537, 21] width 6 height 6
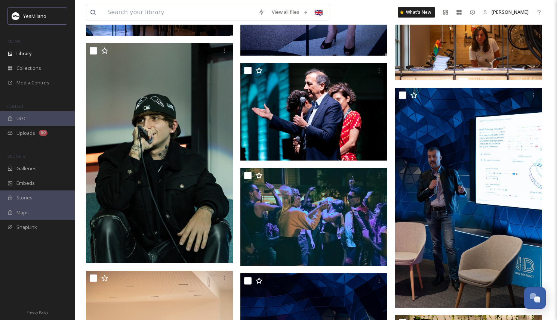
scroll to position [4544, 0]
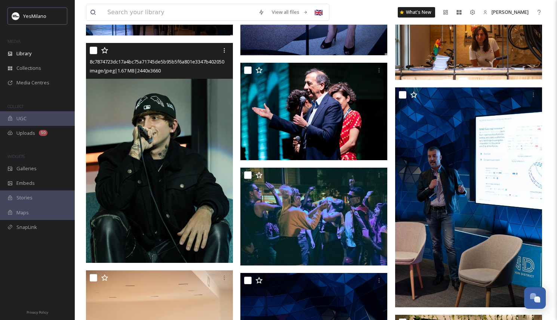
click at [208, 199] on img at bounding box center [159, 153] width 147 height 221
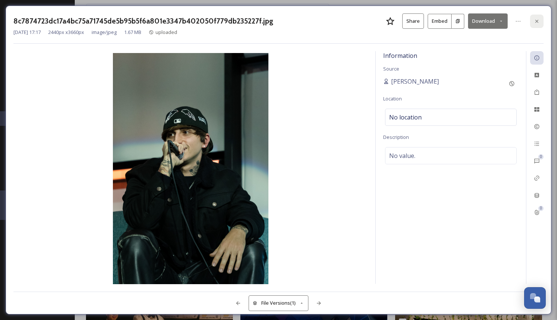
click at [540, 23] on div at bounding box center [536, 21] width 13 height 13
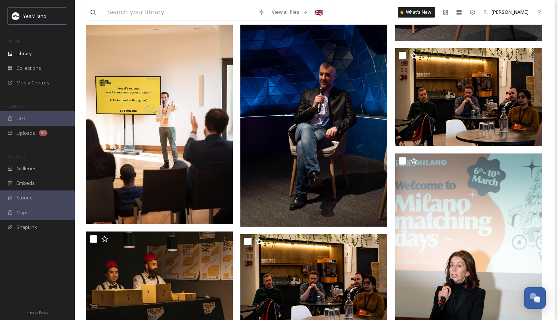
scroll to position [4828, 0]
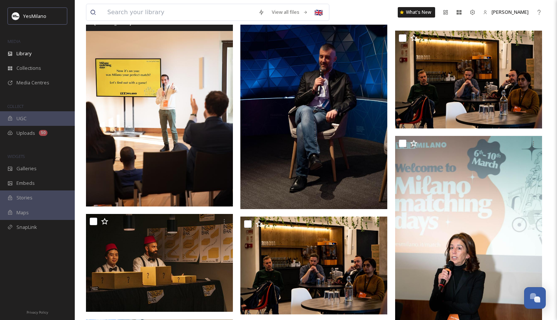
click at [198, 160] on img at bounding box center [159, 96] width 147 height 221
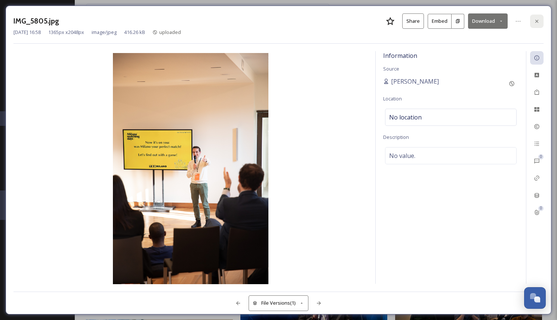
click at [536, 21] on icon at bounding box center [536, 20] width 3 height 3
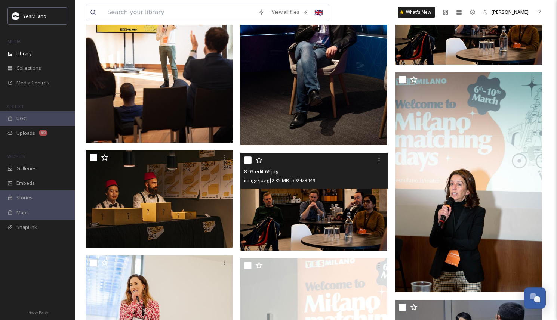
scroll to position [4896, 0]
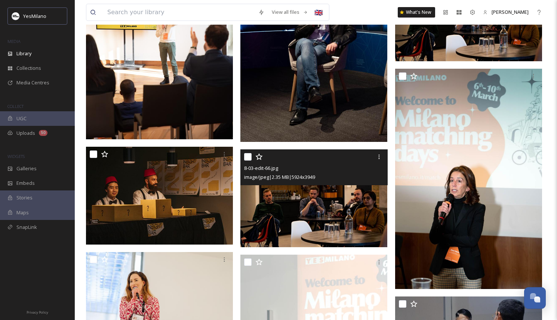
click at [354, 213] on img at bounding box center [313, 199] width 147 height 98
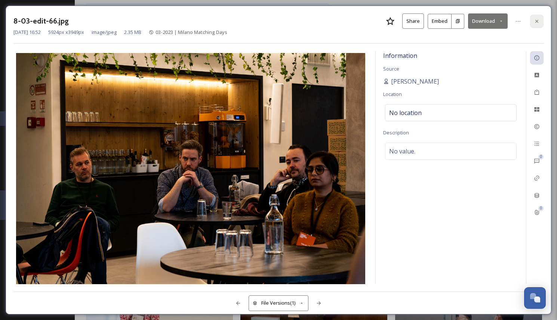
click at [541, 20] on div at bounding box center [536, 21] width 13 height 13
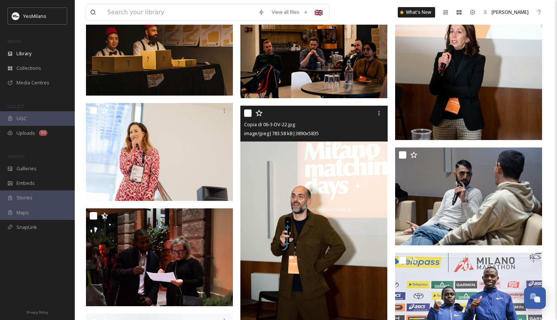
scroll to position [5073, 0]
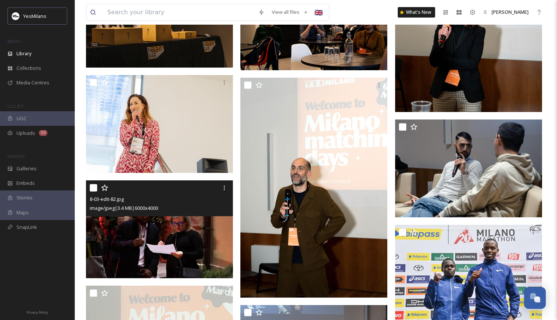
click at [194, 253] on img at bounding box center [159, 230] width 147 height 98
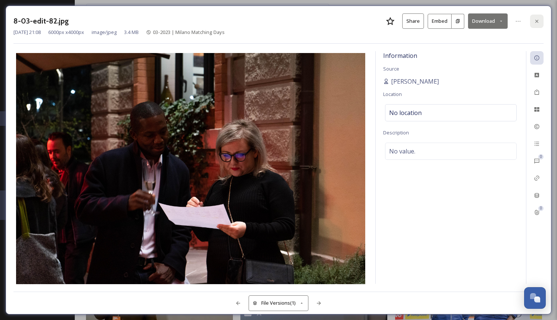
click at [536, 15] on div at bounding box center [536, 21] width 13 height 13
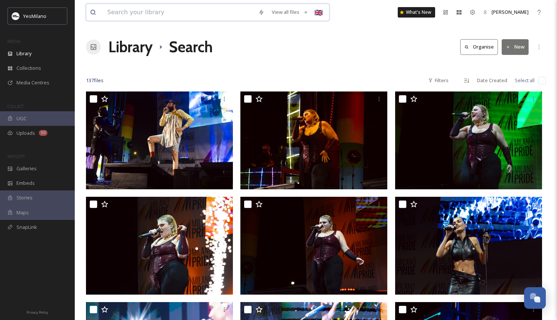
click at [146, 15] on input at bounding box center [179, 12] width 151 height 16
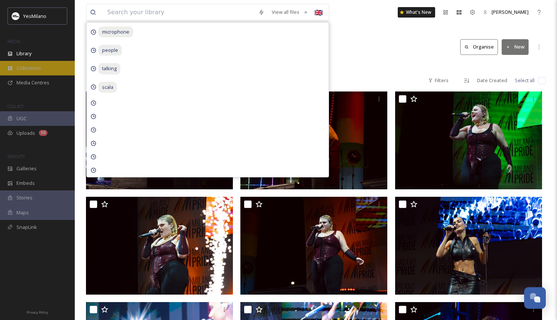
click at [33, 61] on div "Collections" at bounding box center [37, 68] width 75 height 15
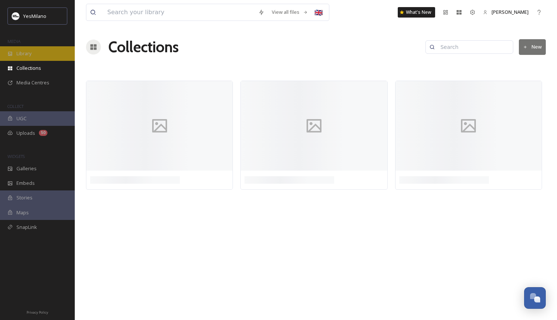
click at [34, 55] on div "Library" at bounding box center [37, 53] width 75 height 15
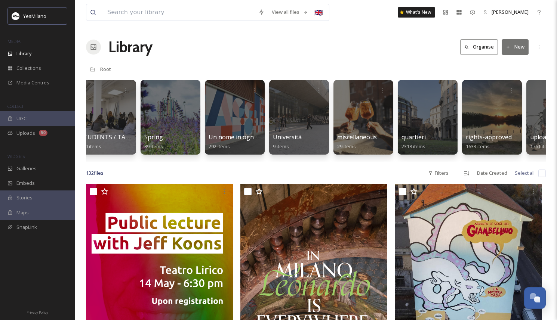
scroll to position [0, 1750]
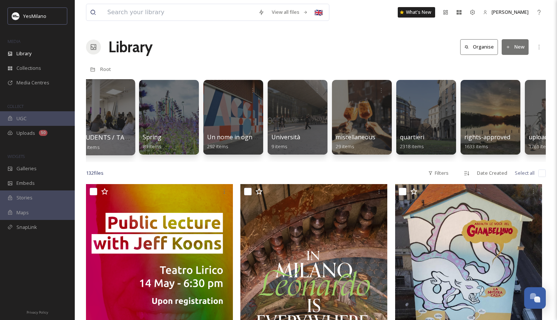
click at [122, 122] on div at bounding box center [104, 117] width 61 height 76
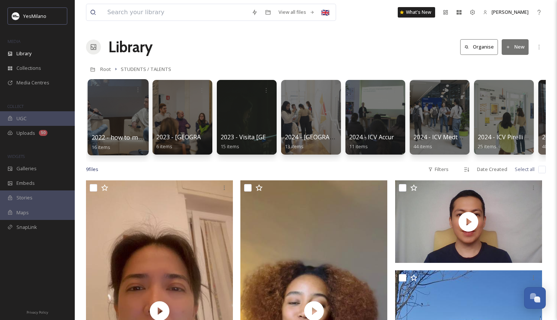
click at [123, 127] on div at bounding box center [117, 117] width 61 height 76
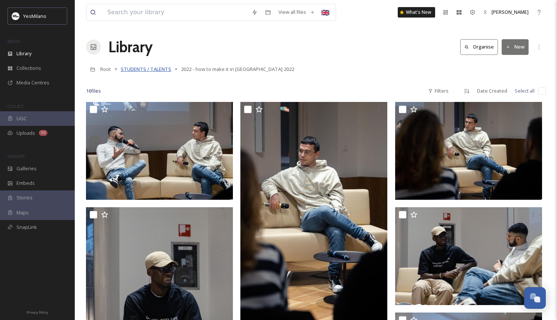
click at [158, 71] on span "STUDENTS / TALENTS" at bounding box center [146, 69] width 50 height 7
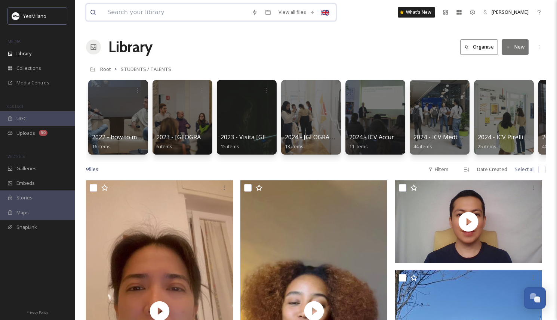
click at [164, 12] on input at bounding box center [176, 12] width 144 height 16
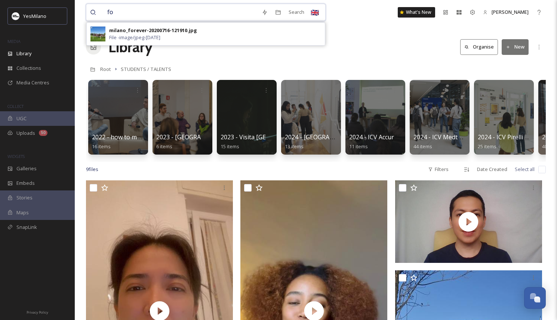
type input "f"
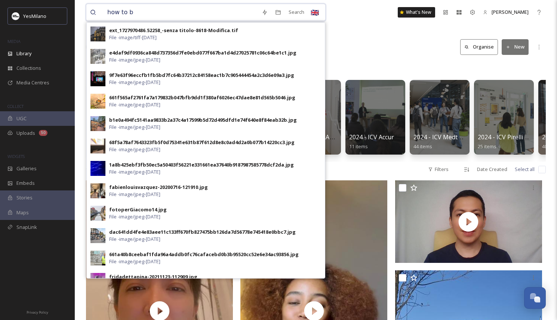
type input "how to be"
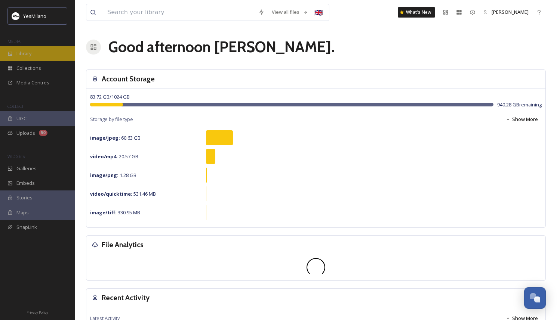
click at [29, 55] on span "Library" at bounding box center [23, 53] width 15 height 7
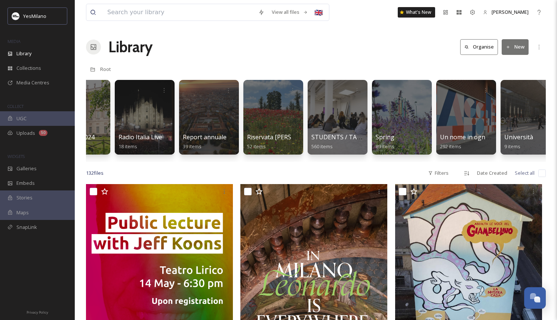
scroll to position [0, 1512]
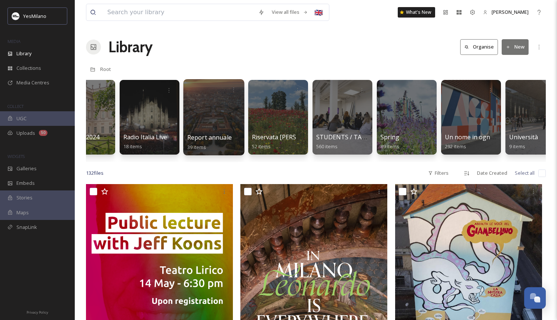
click at [208, 121] on div at bounding box center [213, 117] width 61 height 76
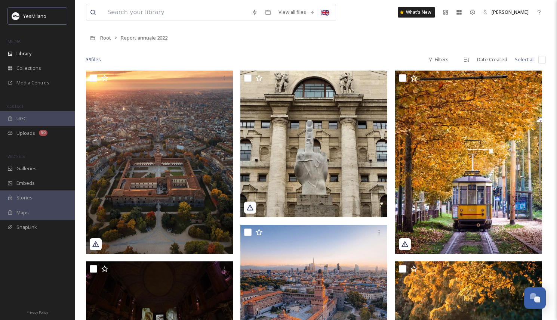
scroll to position [6, 0]
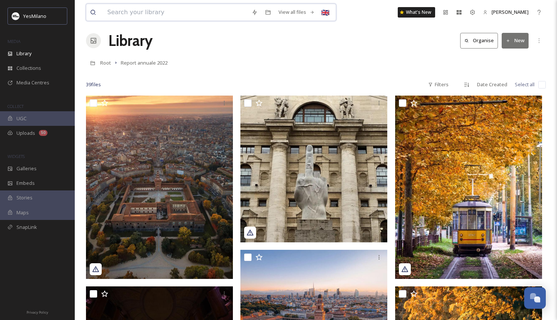
click at [173, 7] on input at bounding box center [176, 12] width 144 height 16
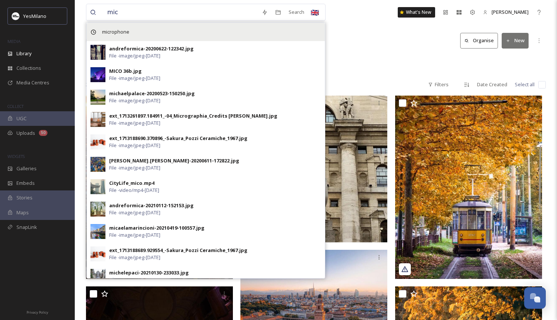
click at [128, 30] on span "microphone" at bounding box center [115, 32] width 35 height 11
click at [143, 34] on div "microphone" at bounding box center [206, 32] width 238 height 18
click at [144, 28] on div "microphone" at bounding box center [206, 32] width 238 height 18
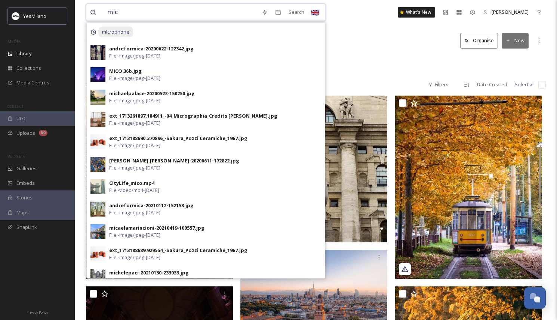
click at [157, 17] on input "mic" at bounding box center [181, 12] width 154 height 16
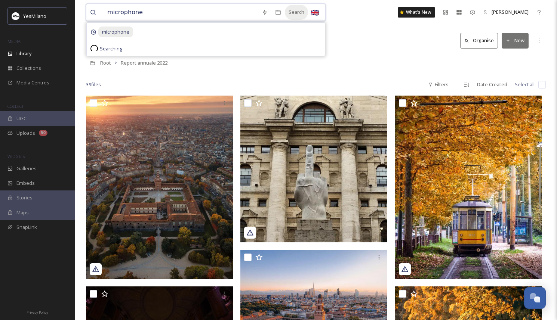
type input "microphone"
click at [293, 10] on div "Search" at bounding box center [296, 12] width 23 height 15
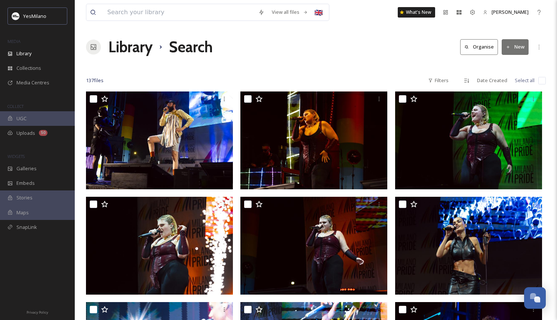
click at [265, 67] on div at bounding box center [316, 65] width 460 height 7
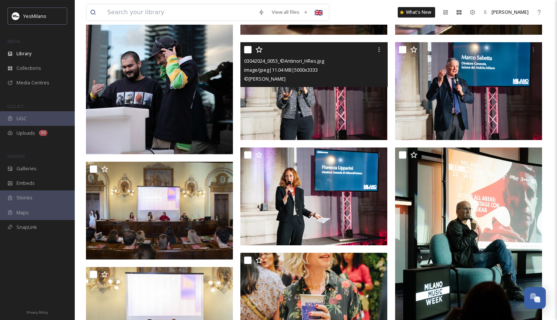
scroll to position [3352, 0]
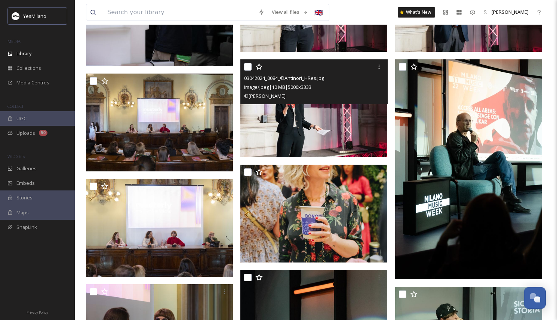
click at [327, 128] on img at bounding box center [313, 108] width 147 height 98
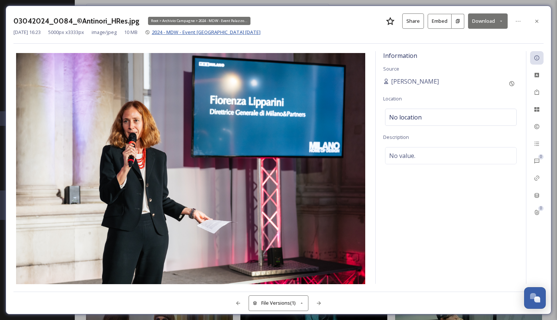
click at [212, 31] on span "2024 - MDW - Event [GEOGRAPHIC_DATA] [DATE]" at bounding box center [206, 32] width 109 height 7
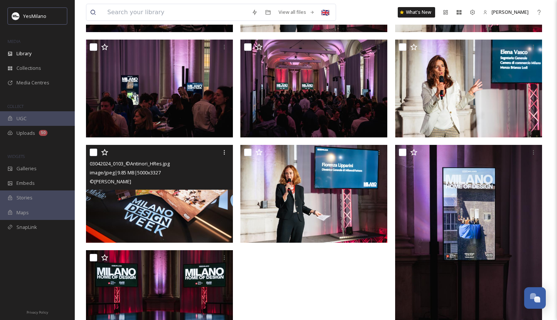
scroll to position [276, 0]
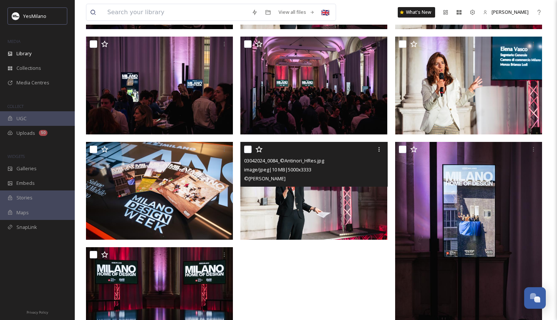
click at [292, 200] on img at bounding box center [313, 191] width 147 height 98
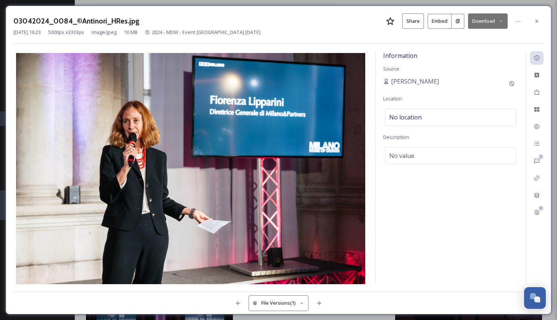
click at [499, 24] on button "Download" at bounding box center [488, 20] width 40 height 15
click at [459, 21] on icon at bounding box center [458, 21] width 4 height 4
click at [411, 17] on button "Share" at bounding box center [413, 20] width 22 height 15
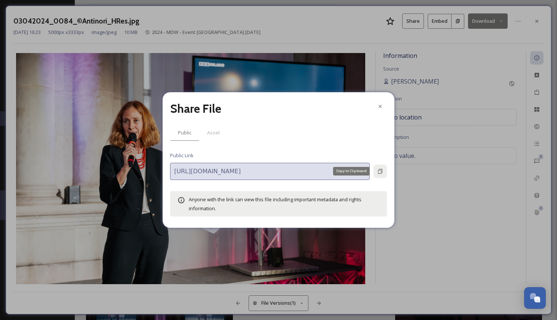
click at [377, 171] on icon at bounding box center [380, 172] width 6 height 6
click at [379, 110] on div at bounding box center [379, 106] width 13 height 13
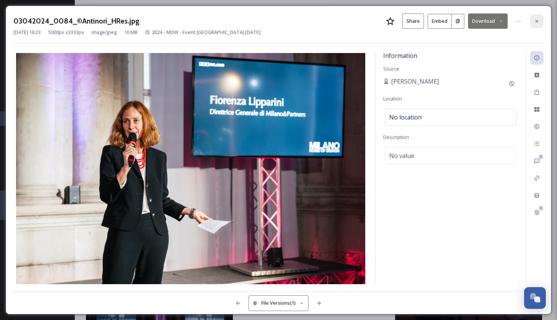
click at [533, 22] on div at bounding box center [536, 21] width 13 height 13
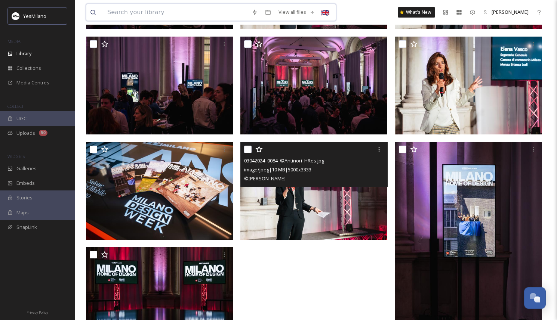
click at [181, 12] on input at bounding box center [176, 12] width 144 height 16
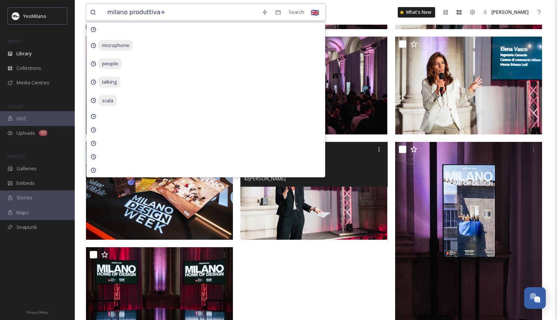
type input "milano produttiva"
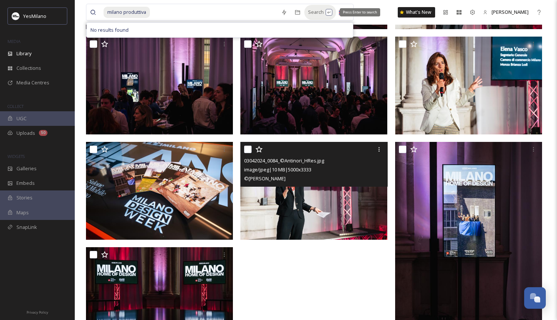
click at [304, 16] on div "Search Press Enter to search" at bounding box center [320, 12] width 32 height 15
